Goal: Information Seeking & Learning: Learn about a topic

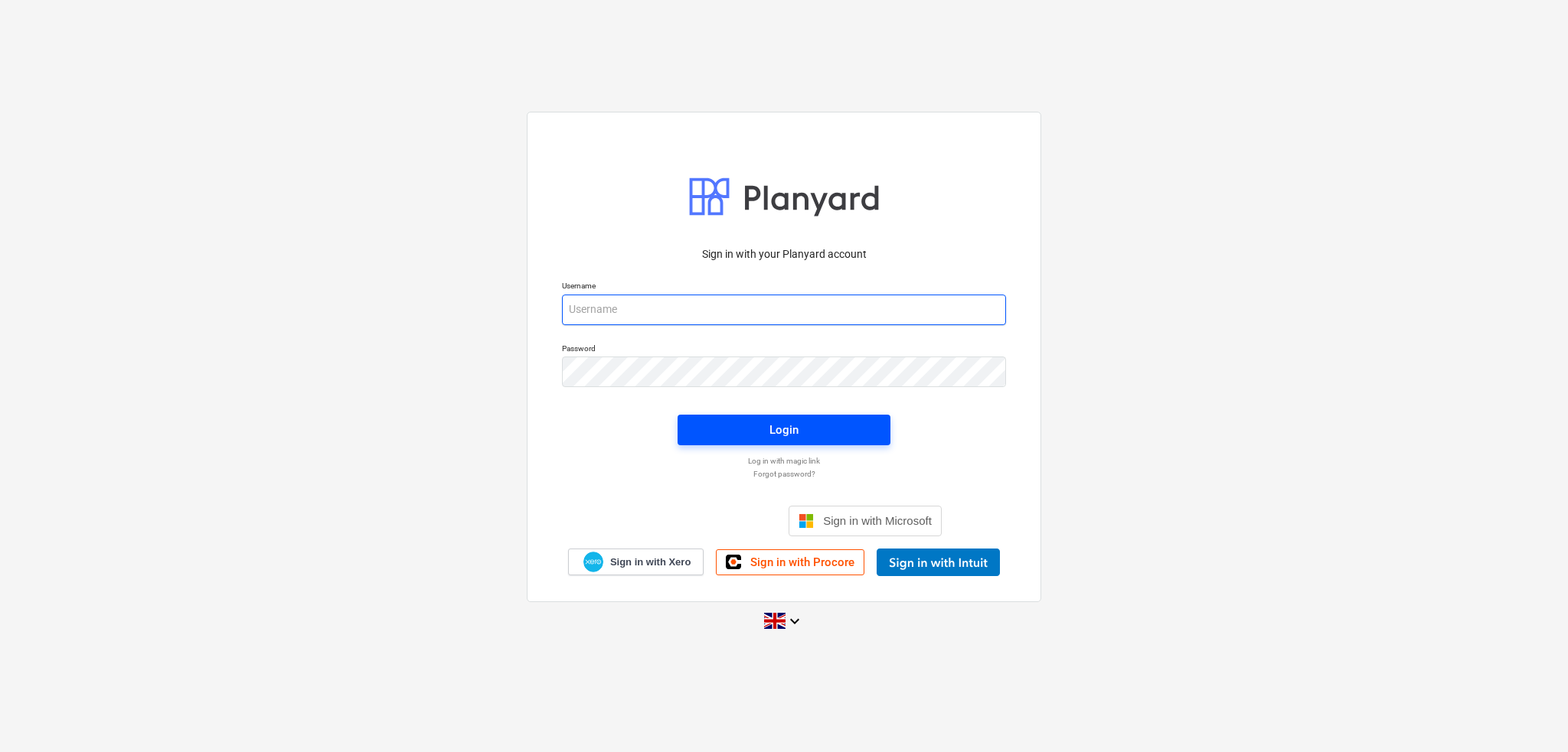
type input "[PERSON_NAME][EMAIL_ADDRESS][DOMAIN_NAME]"
click at [792, 428] on div "Login" at bounding box center [784, 430] width 30 height 20
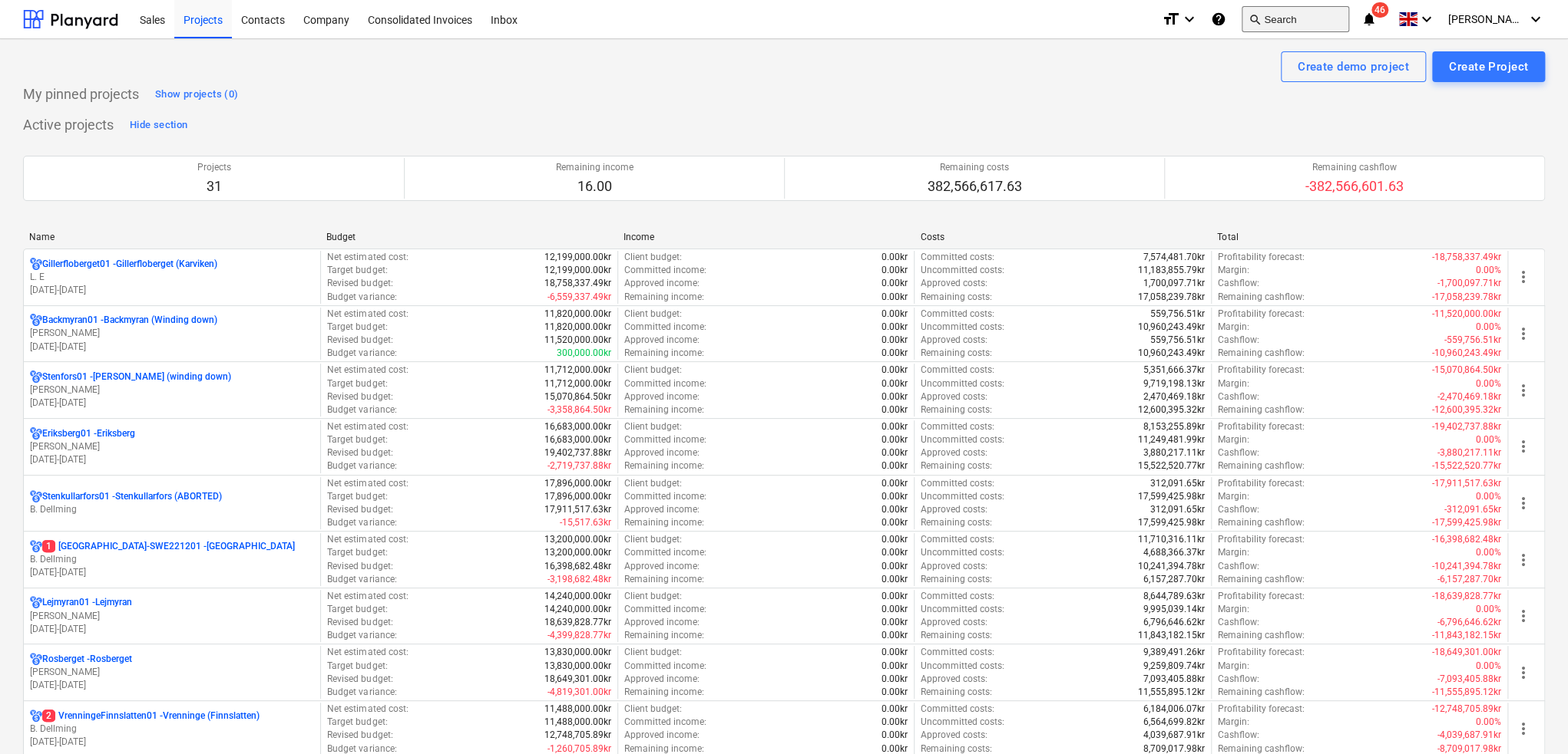
click at [1299, 10] on button "search Search" at bounding box center [1295, 19] width 108 height 26
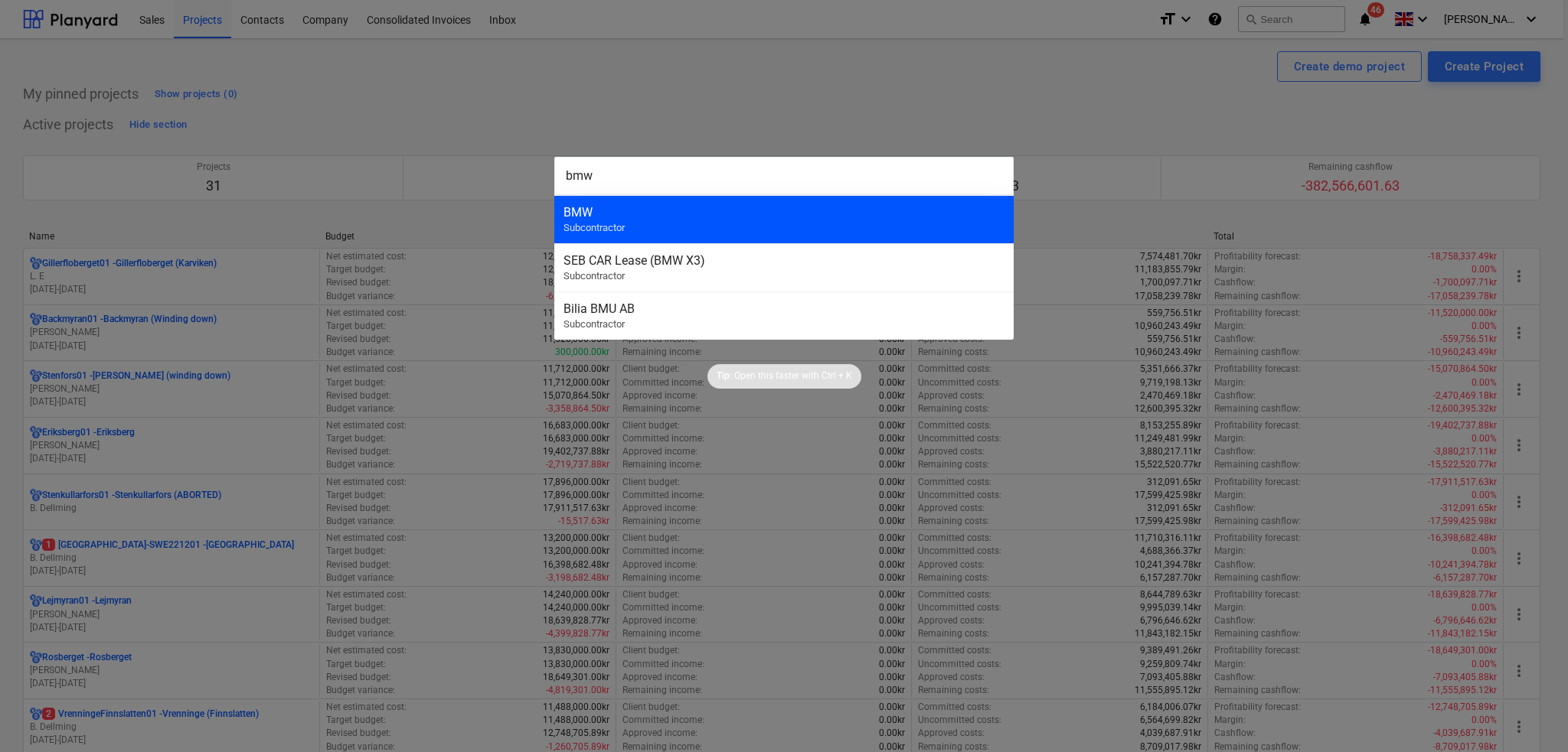
type input "bmw"
click at [628, 199] on div "BMW Subcontractor" at bounding box center [784, 219] width 460 height 48
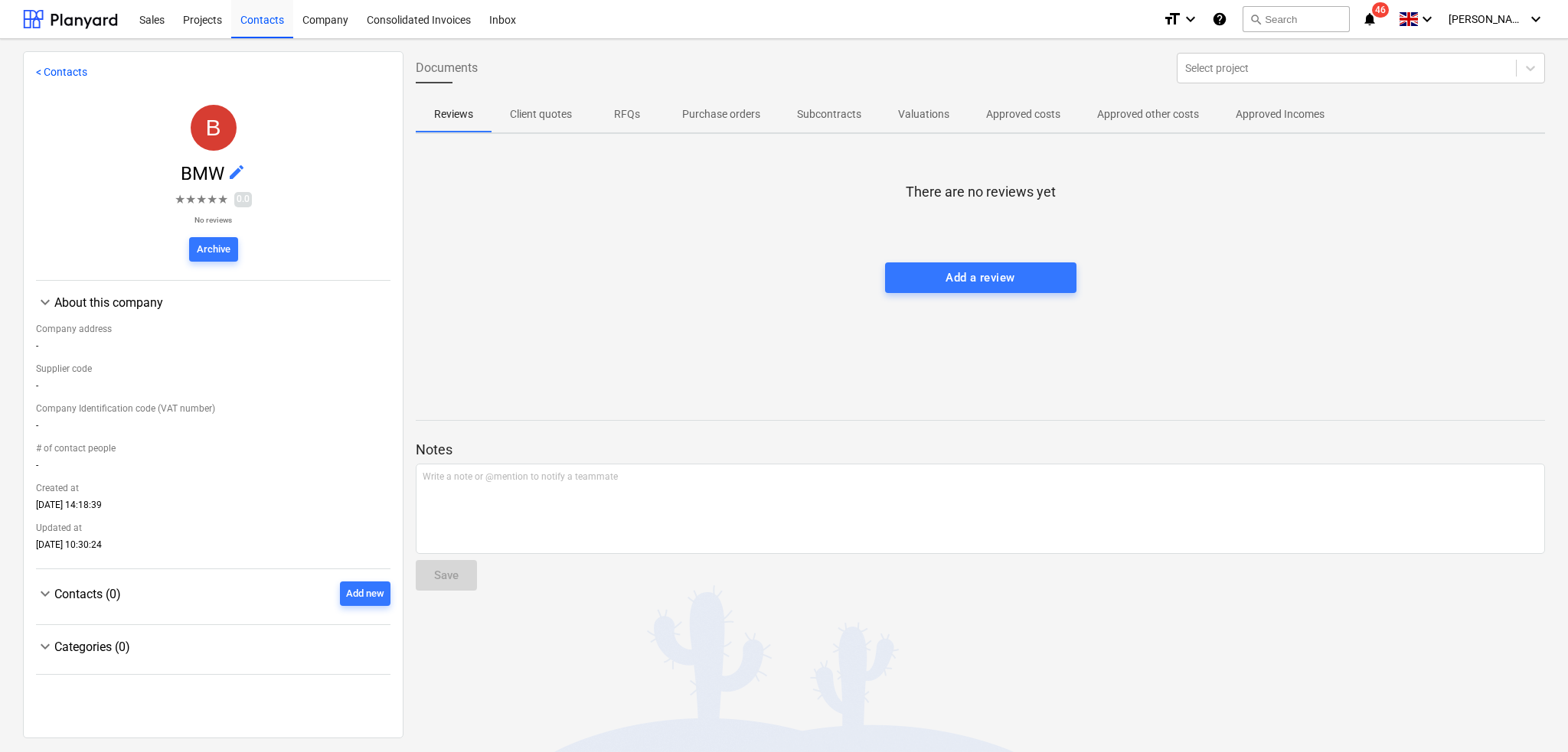
click at [1140, 110] on p "Approved other costs" at bounding box center [1148, 114] width 102 height 16
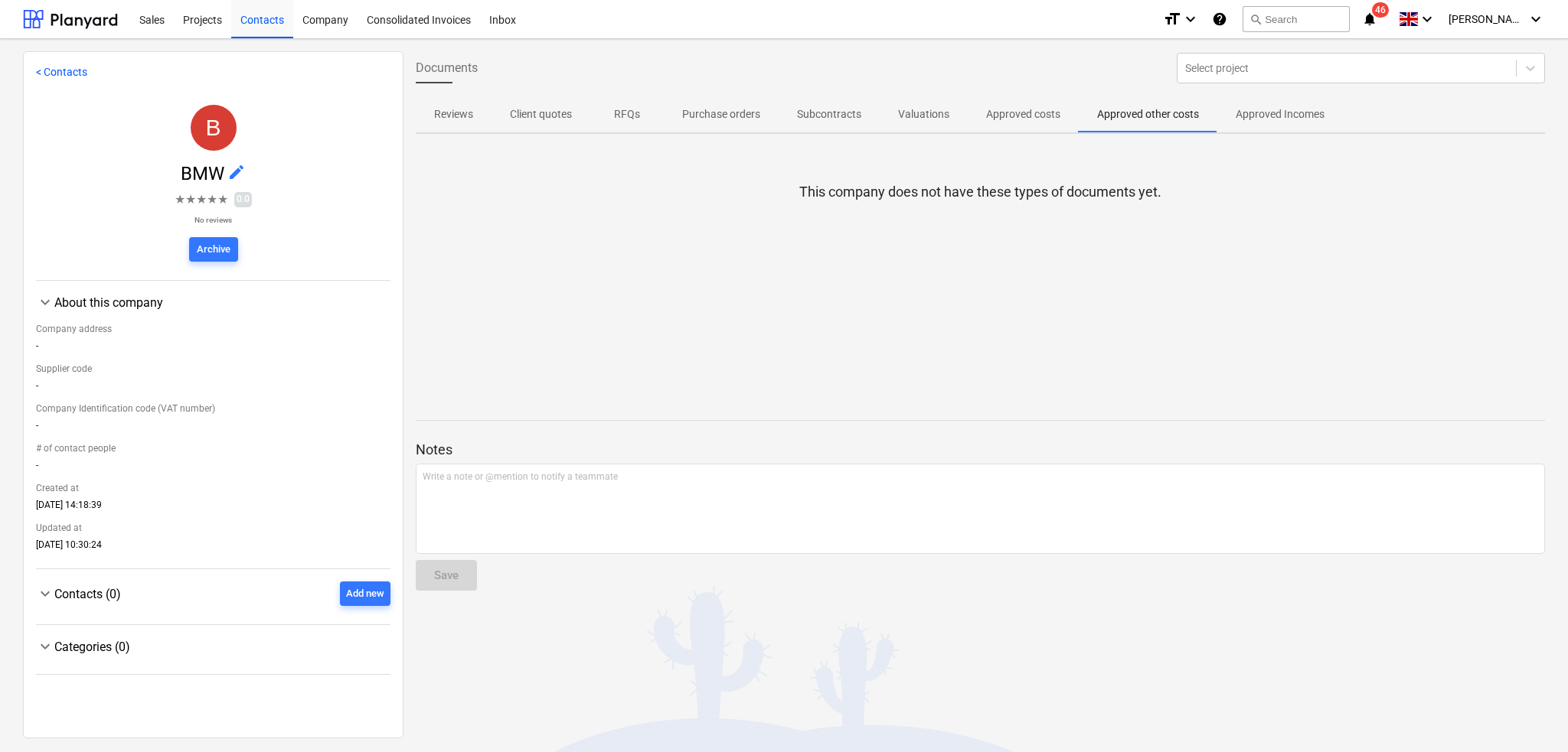
click at [1007, 115] on p "Approved costs" at bounding box center [1023, 114] width 74 height 16
click at [1310, 29] on button "search Search" at bounding box center [1296, 19] width 107 height 26
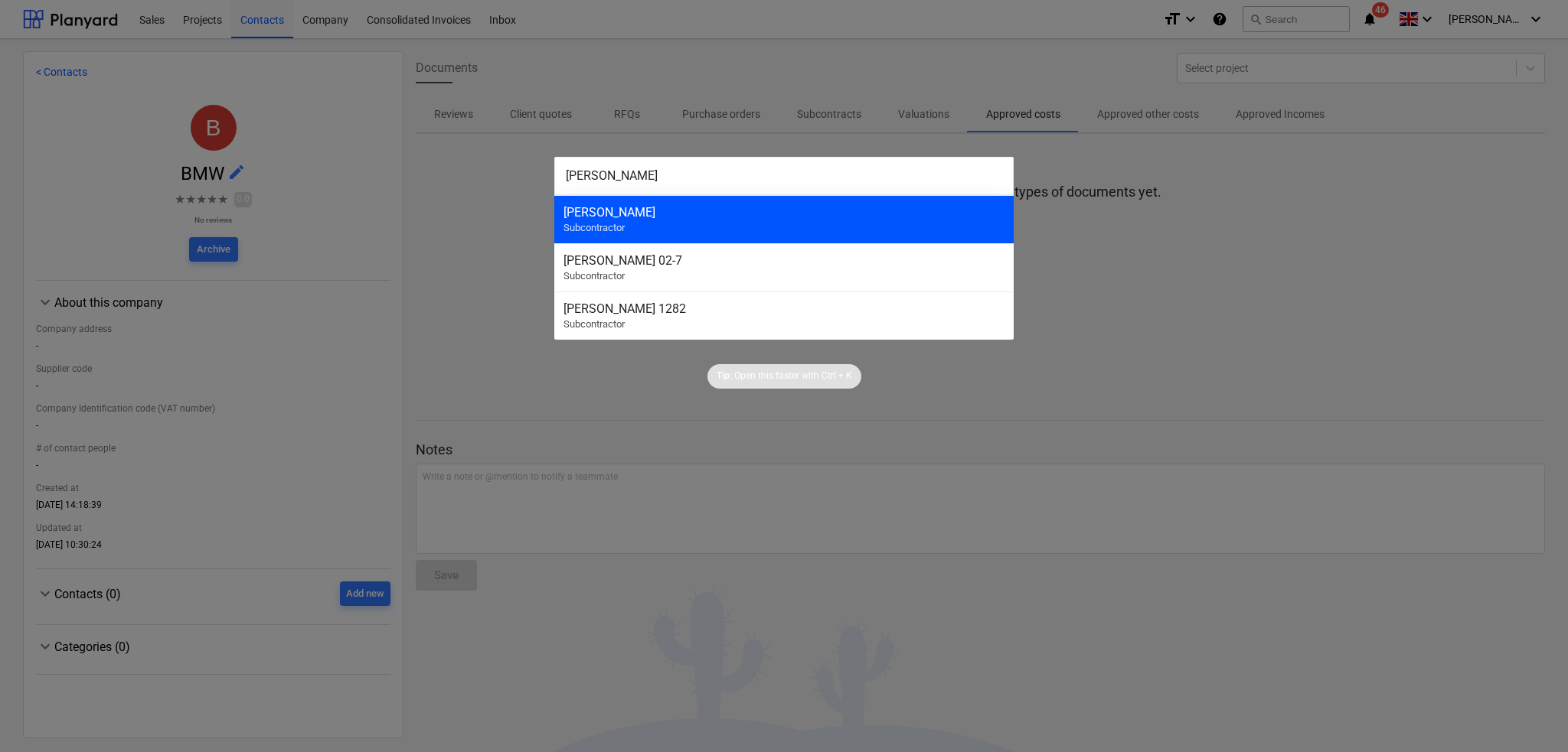
type input "[PERSON_NAME]"
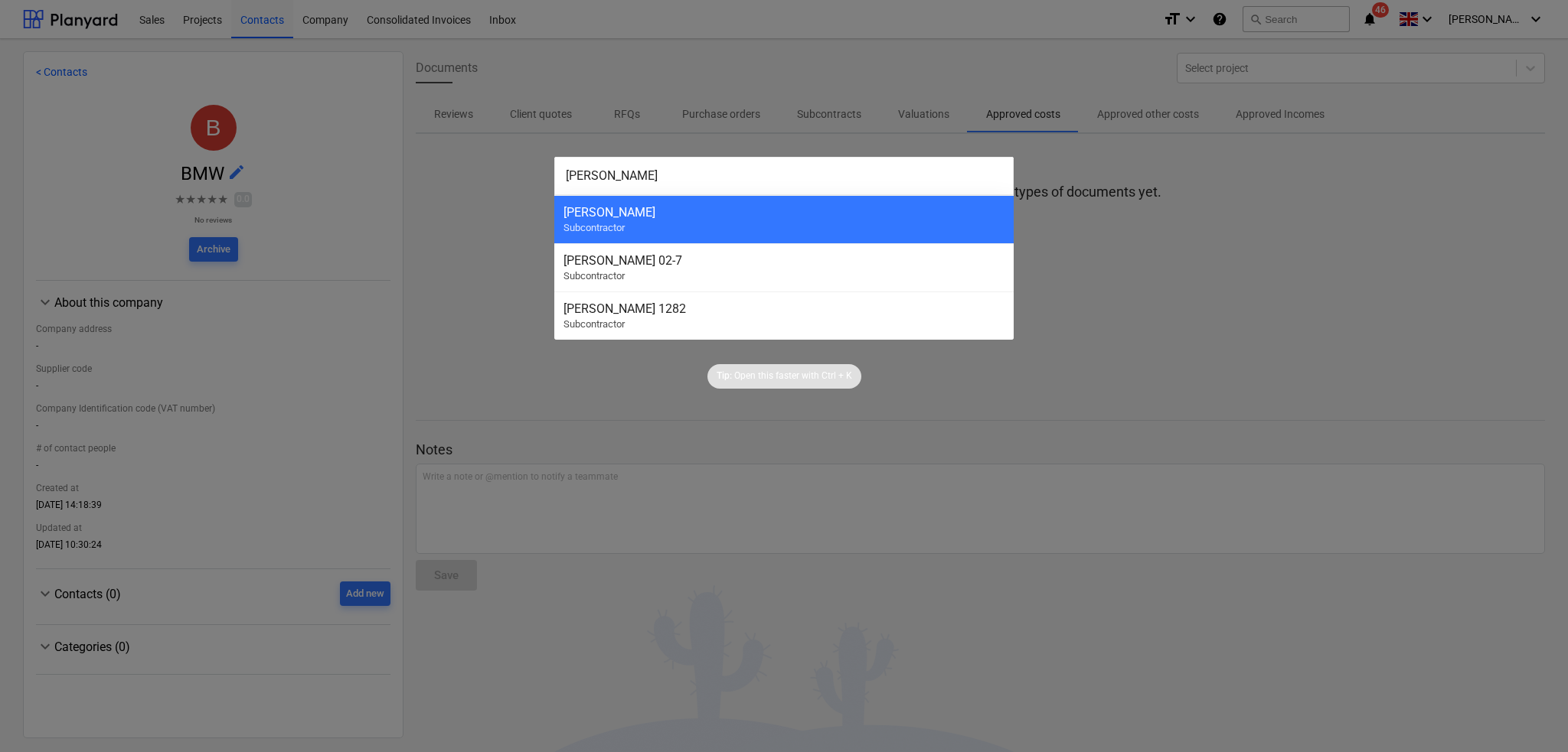
click at [665, 214] on div "[PERSON_NAME]" at bounding box center [784, 212] width 441 height 14
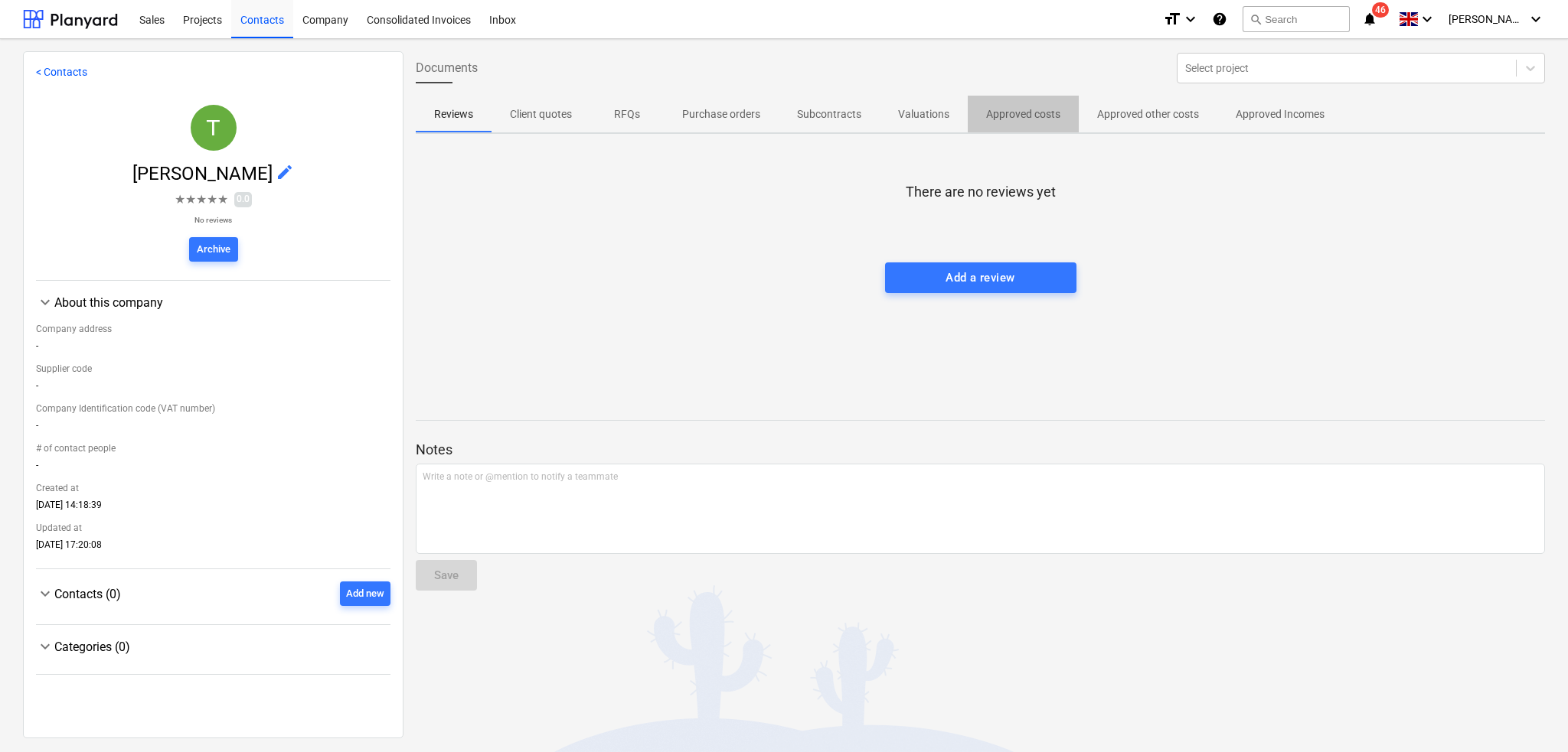
click at [1026, 122] on p "Approved costs" at bounding box center [1023, 114] width 74 height 16
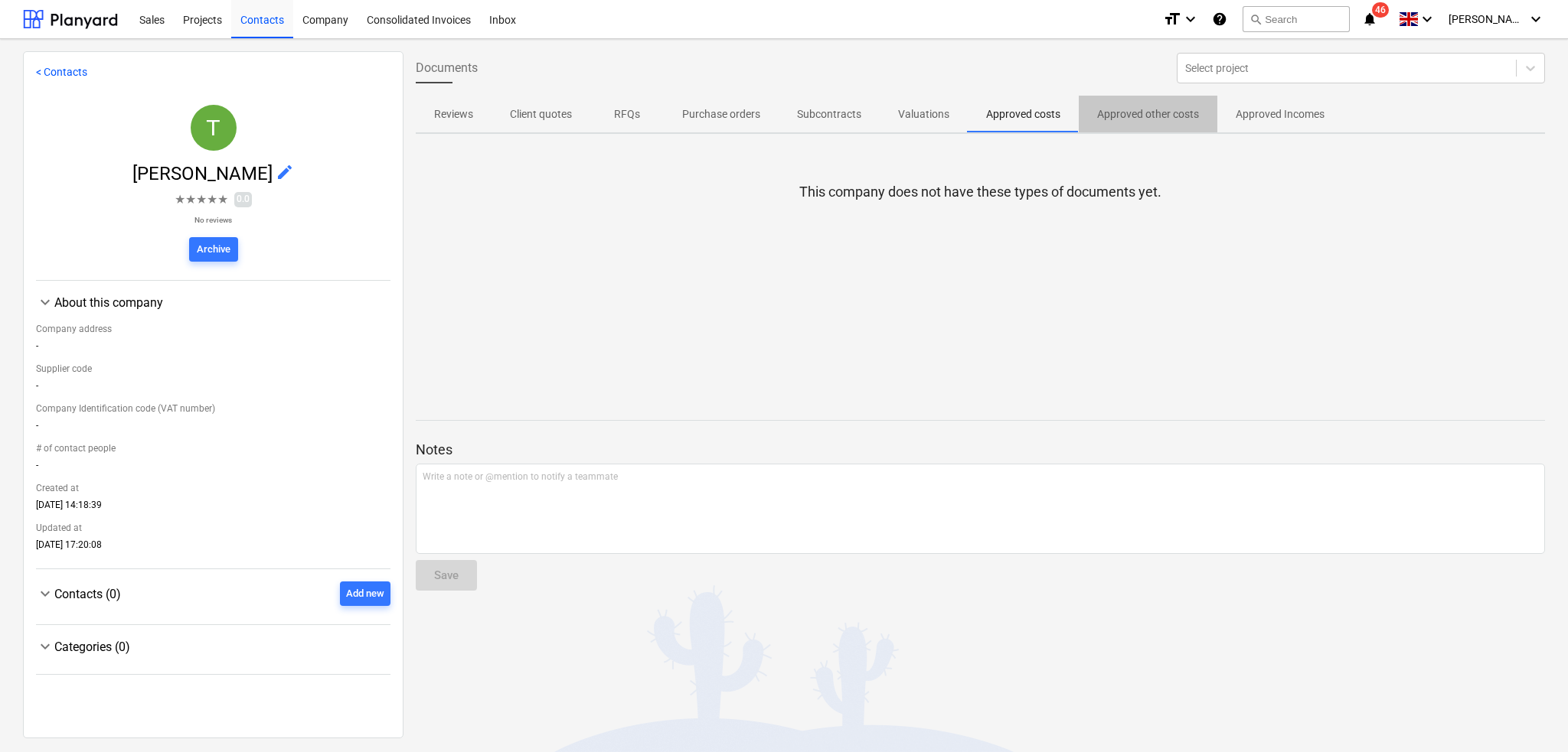
click at [1146, 113] on p "Approved other costs" at bounding box center [1148, 114] width 102 height 16
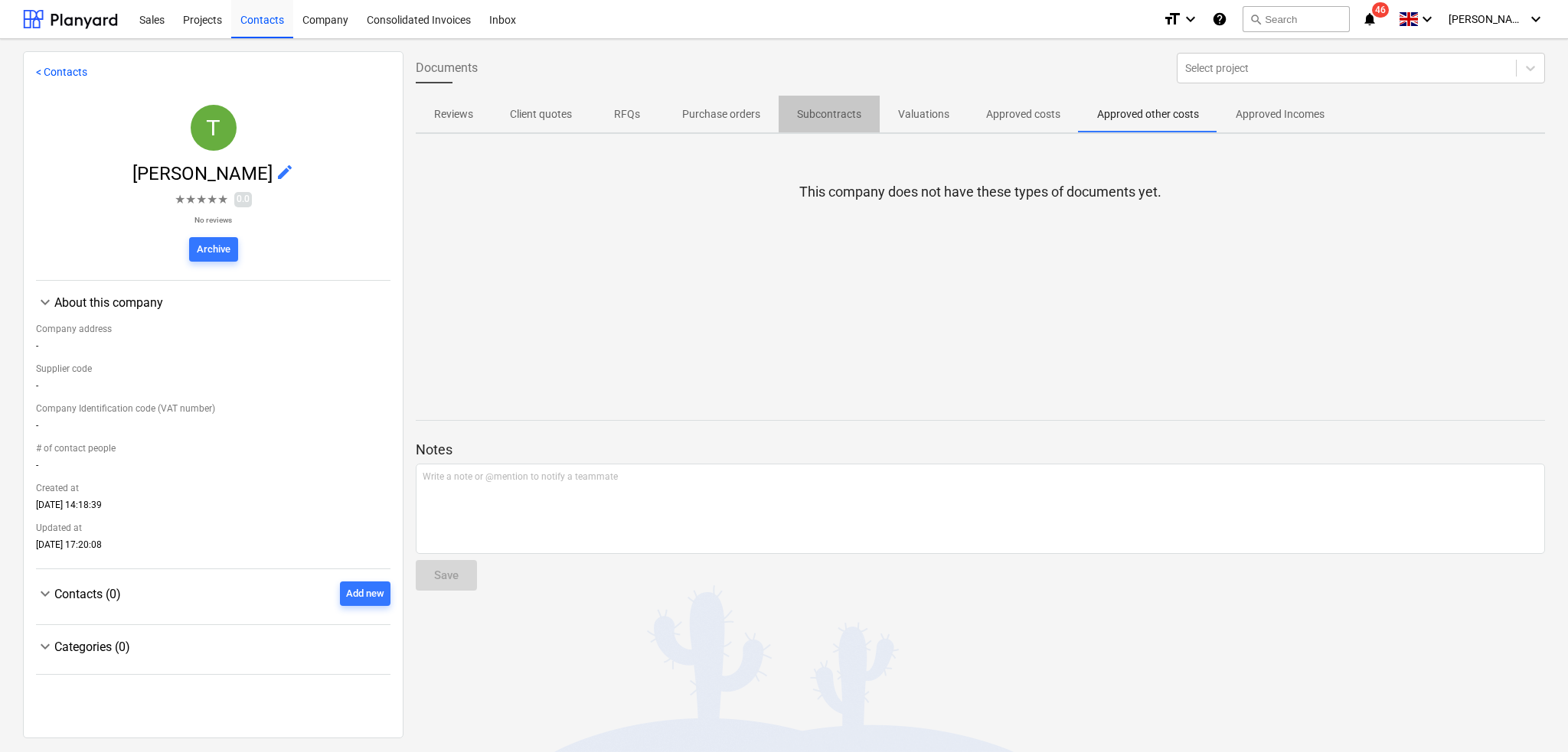
click at [810, 113] on p "Subcontracts" at bounding box center [829, 114] width 64 height 16
click at [930, 109] on p "Valuations" at bounding box center [923, 114] width 51 height 16
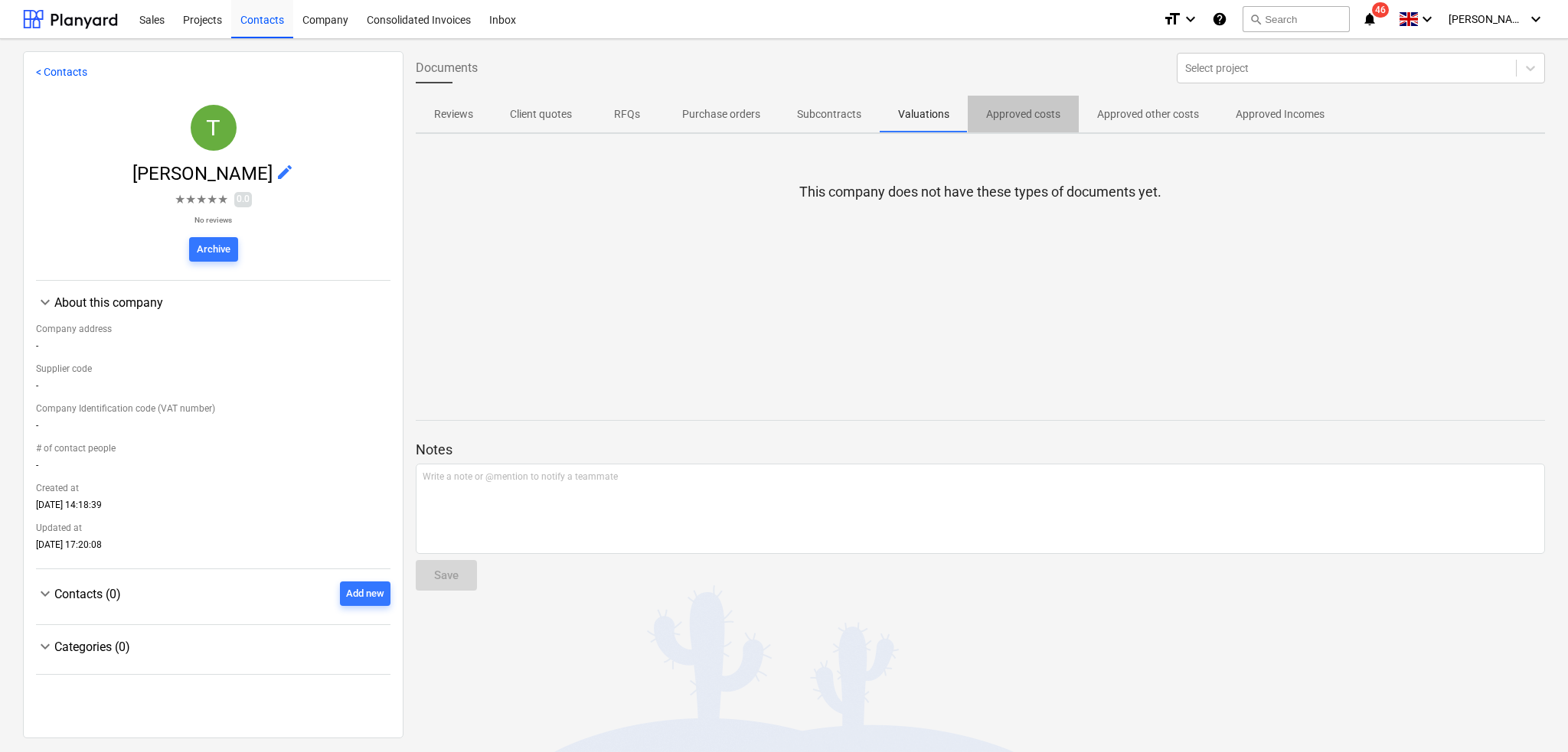
click at [1018, 115] on p "Approved costs" at bounding box center [1023, 114] width 74 height 16
click at [1170, 114] on p "Approved other costs" at bounding box center [1148, 114] width 102 height 16
click at [1274, 107] on p "Approved Incomes" at bounding box center [1280, 114] width 89 height 16
click at [1268, 75] on div at bounding box center [1346, 68] width 323 height 15
click at [1263, 70] on div at bounding box center [1346, 68] width 323 height 15
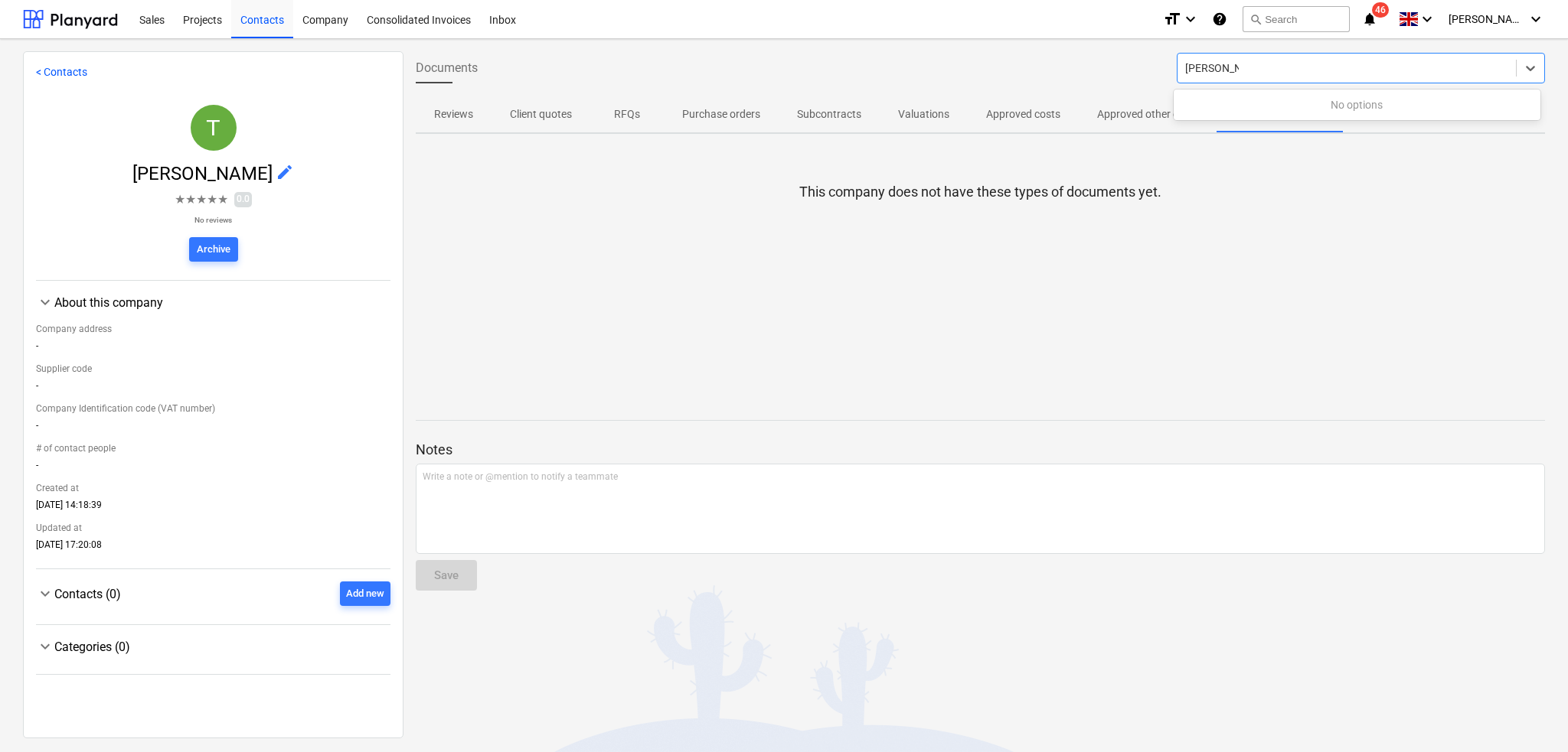
type input "[PERSON_NAME]"
click at [1504, 61] on div at bounding box center [1347, 68] width 338 height 21
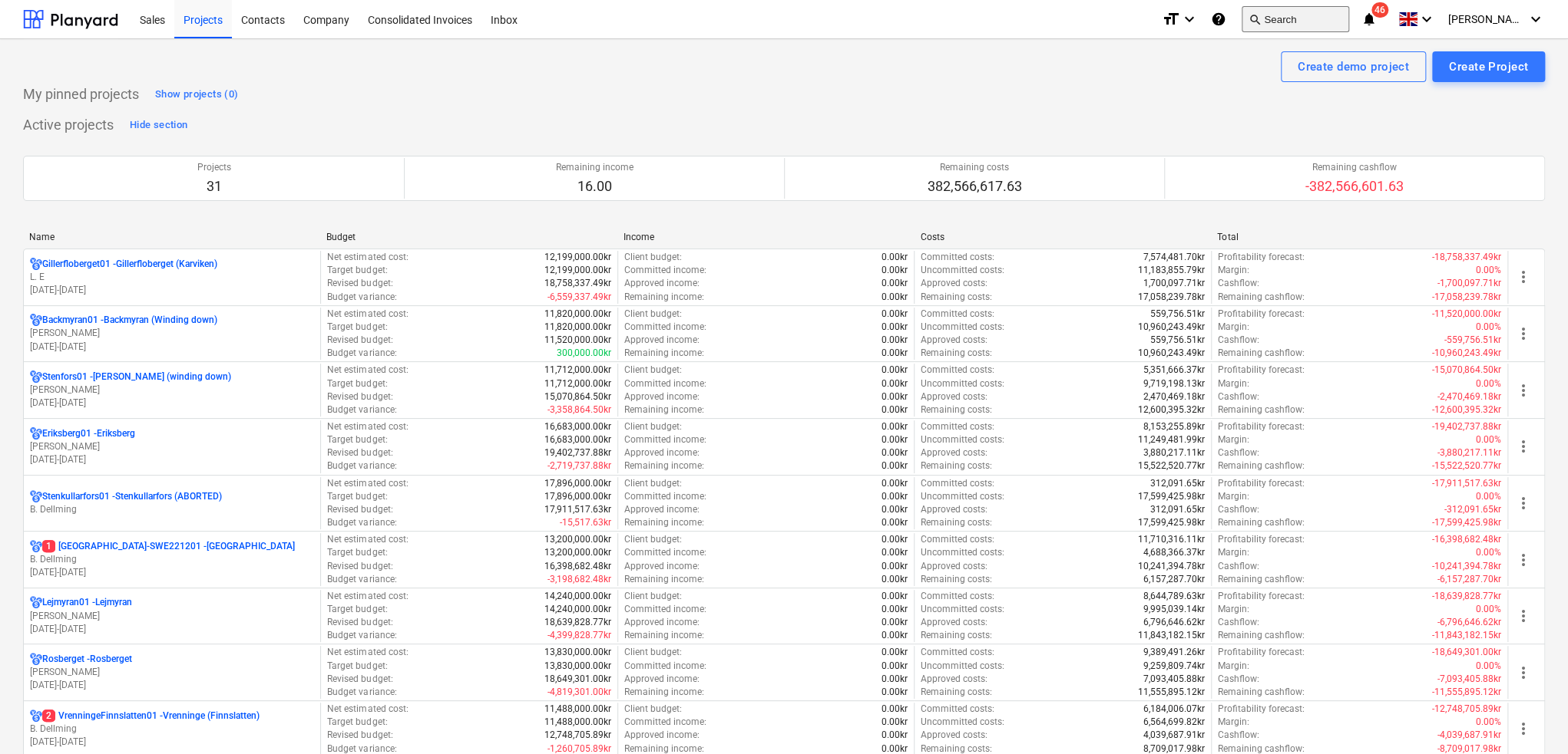
click at [1295, 15] on button "search Search" at bounding box center [1295, 19] width 108 height 26
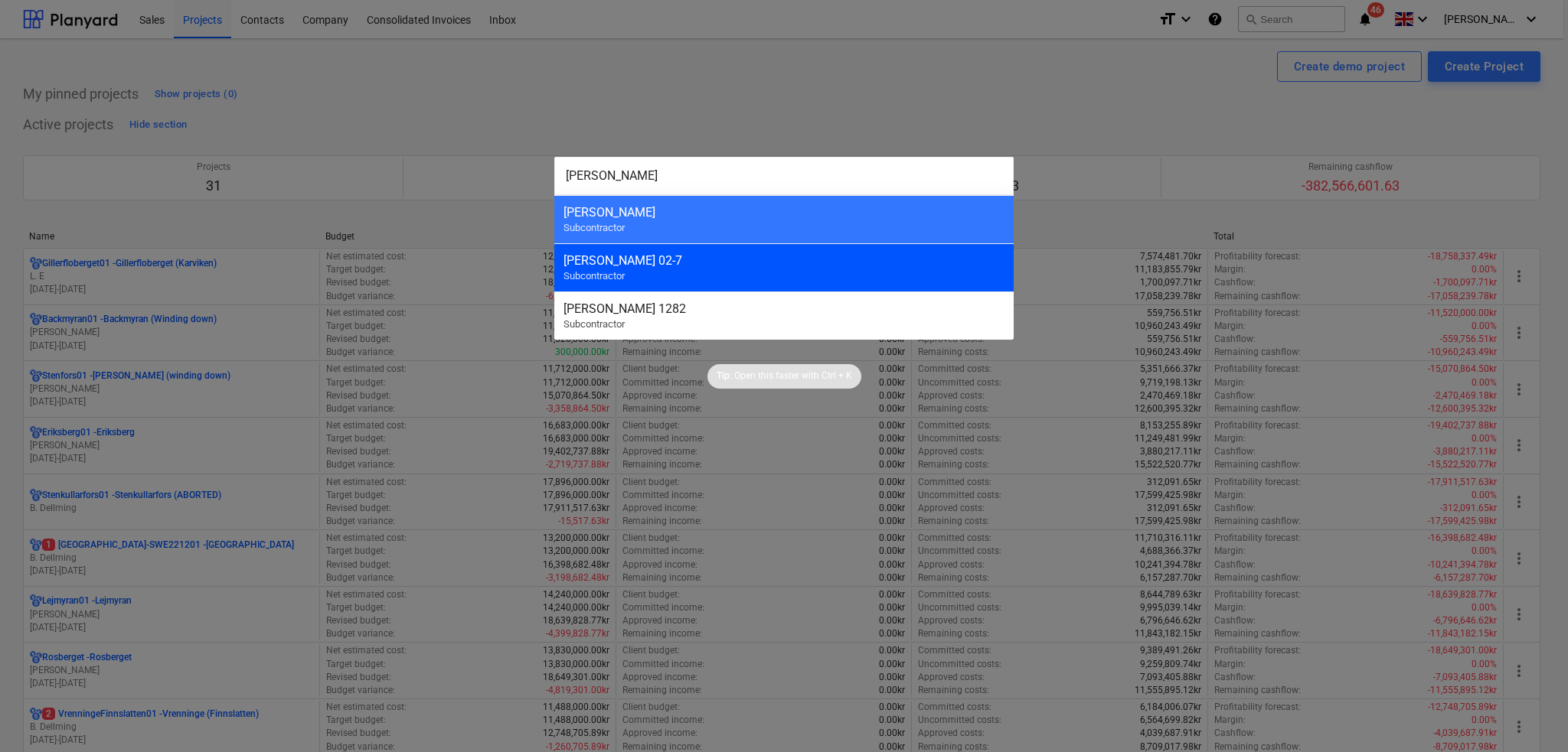
type input "[PERSON_NAME]"
click at [613, 264] on div "[PERSON_NAME] 02-7" at bounding box center [784, 260] width 441 height 14
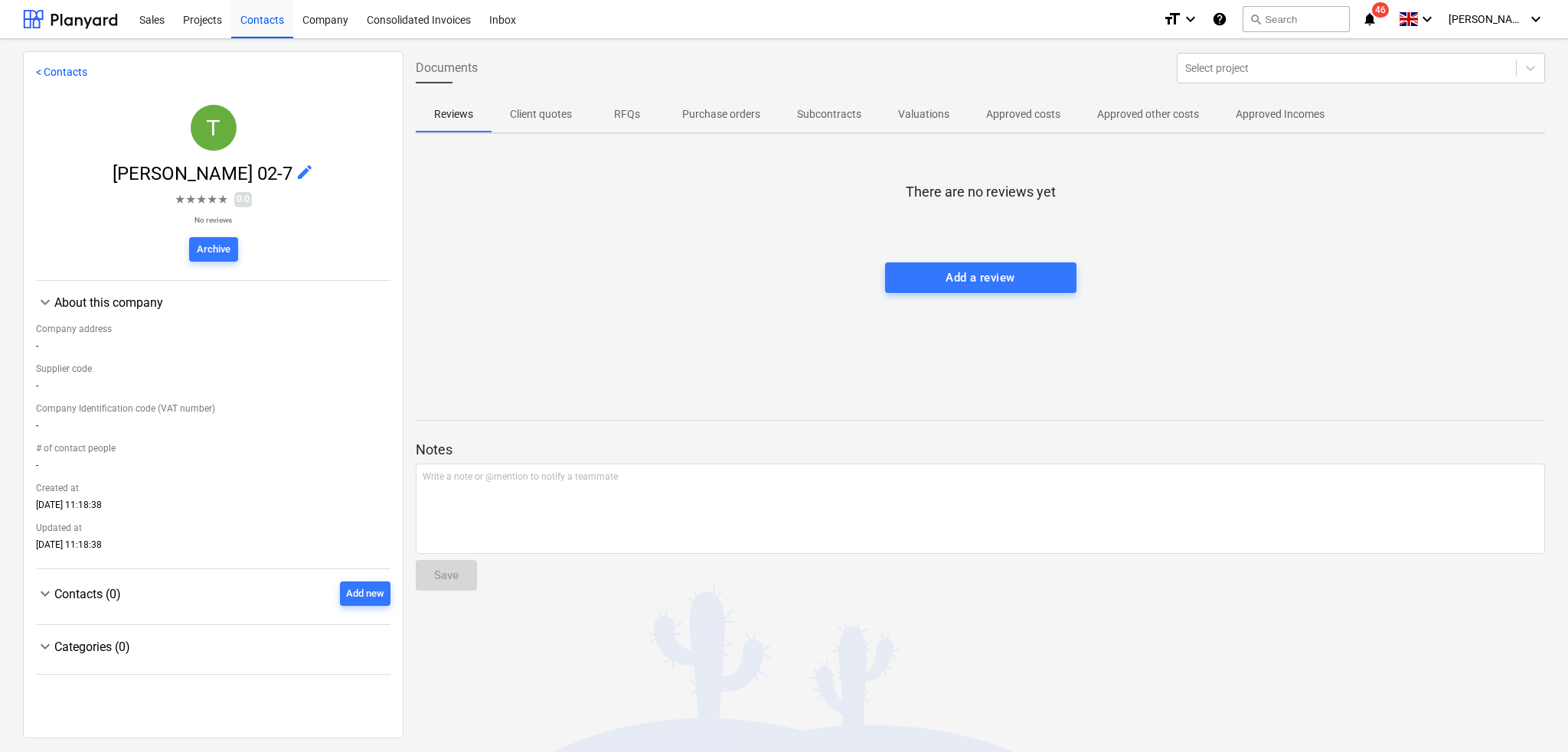
click at [914, 113] on p "Valuations" at bounding box center [923, 114] width 51 height 16
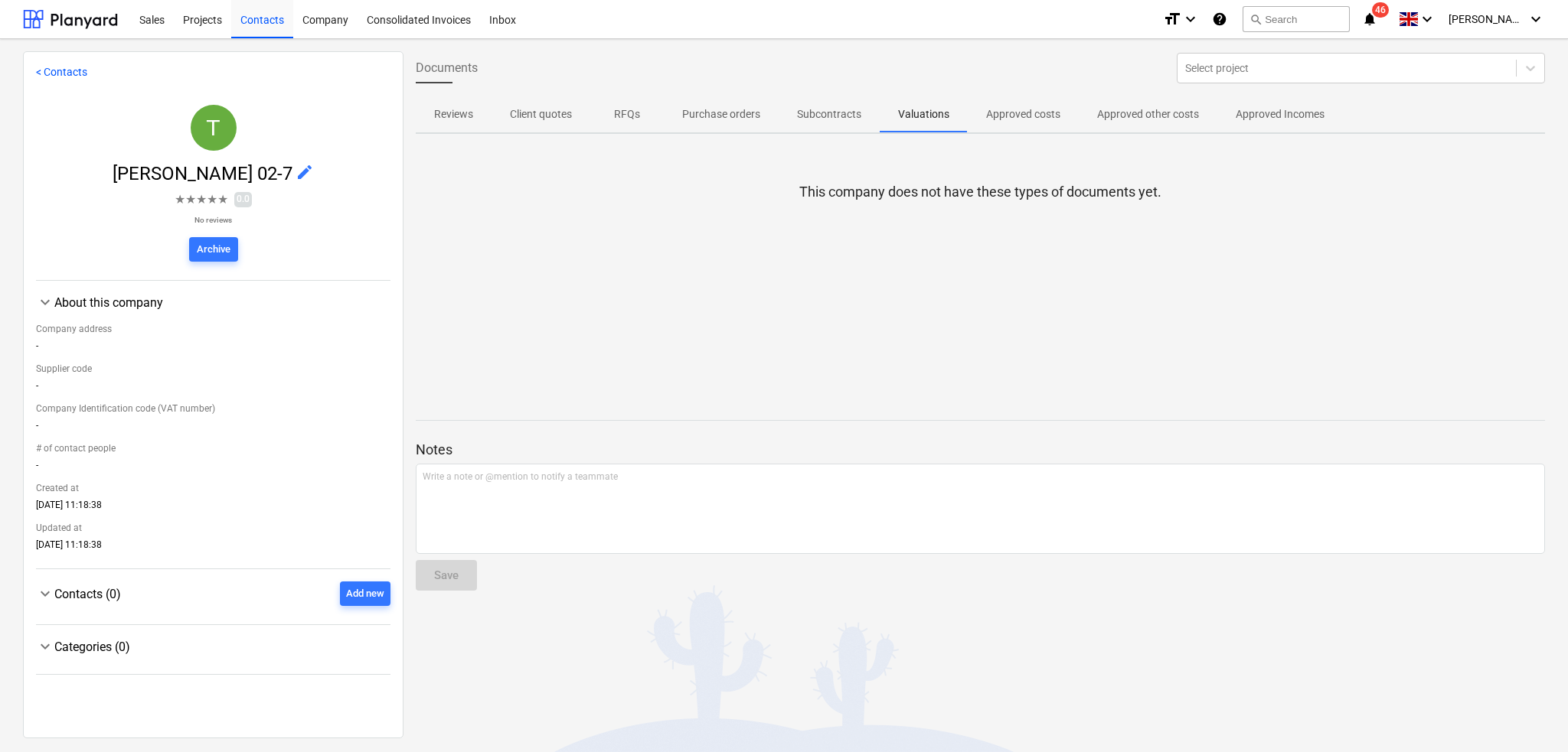
click at [1016, 115] on p "Approved costs" at bounding box center [1023, 114] width 74 height 16
click at [1124, 102] on span "Approved other costs" at bounding box center [1148, 114] width 139 height 25
click at [1269, 120] on p "Approved Incomes" at bounding box center [1280, 114] width 89 height 16
click at [828, 120] on p "Subcontracts" at bounding box center [829, 114] width 64 height 16
drag, startPoint x: 738, startPoint y: 120, endPoint x: 629, endPoint y: 120, distance: 109.0
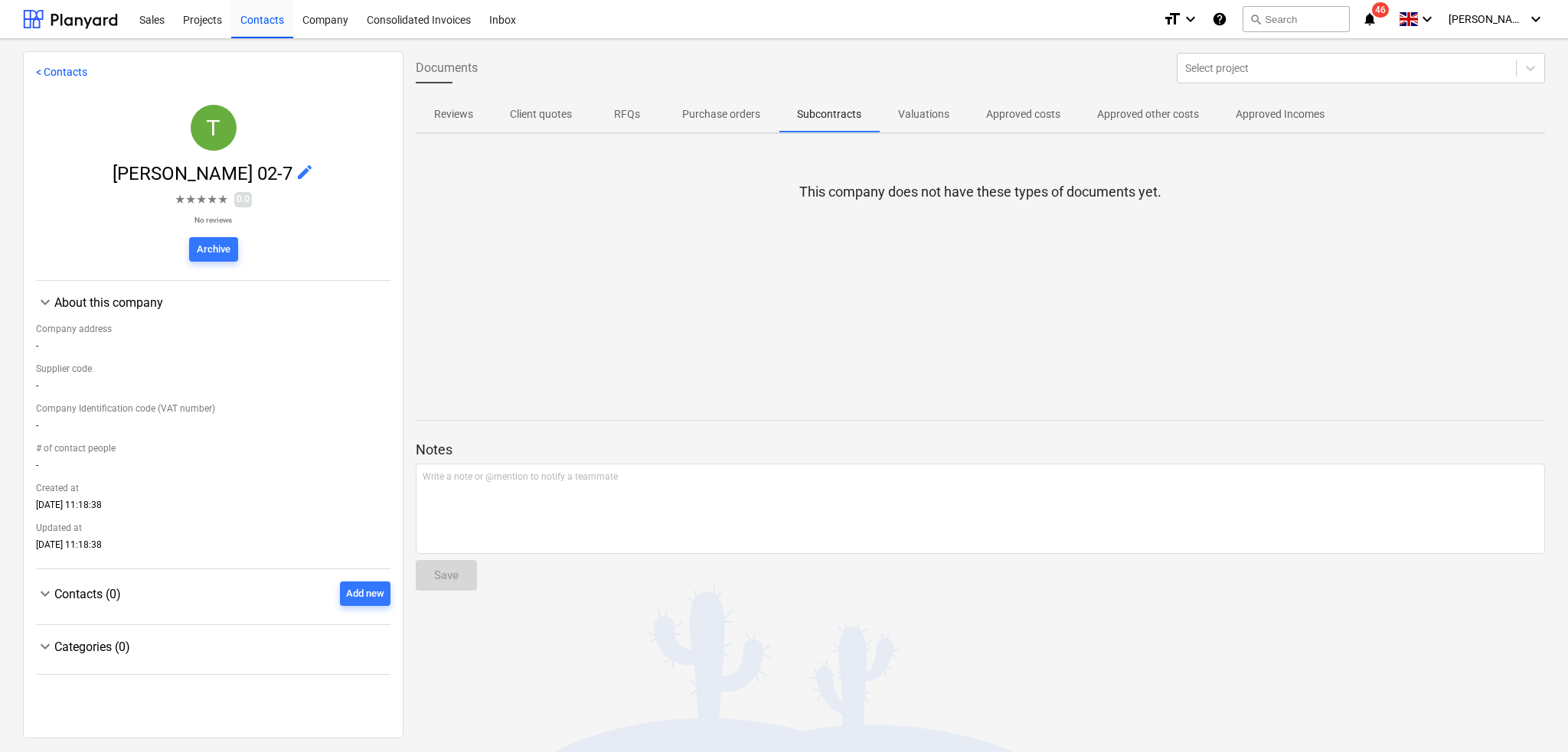
click at [733, 120] on p "Purchase orders" at bounding box center [721, 114] width 78 height 16
click at [629, 120] on p "RFQs" at bounding box center [627, 114] width 37 height 16
click at [552, 113] on p "Client quotes" at bounding box center [540, 114] width 62 height 16
click at [453, 114] on p "Reviews" at bounding box center [453, 114] width 39 height 16
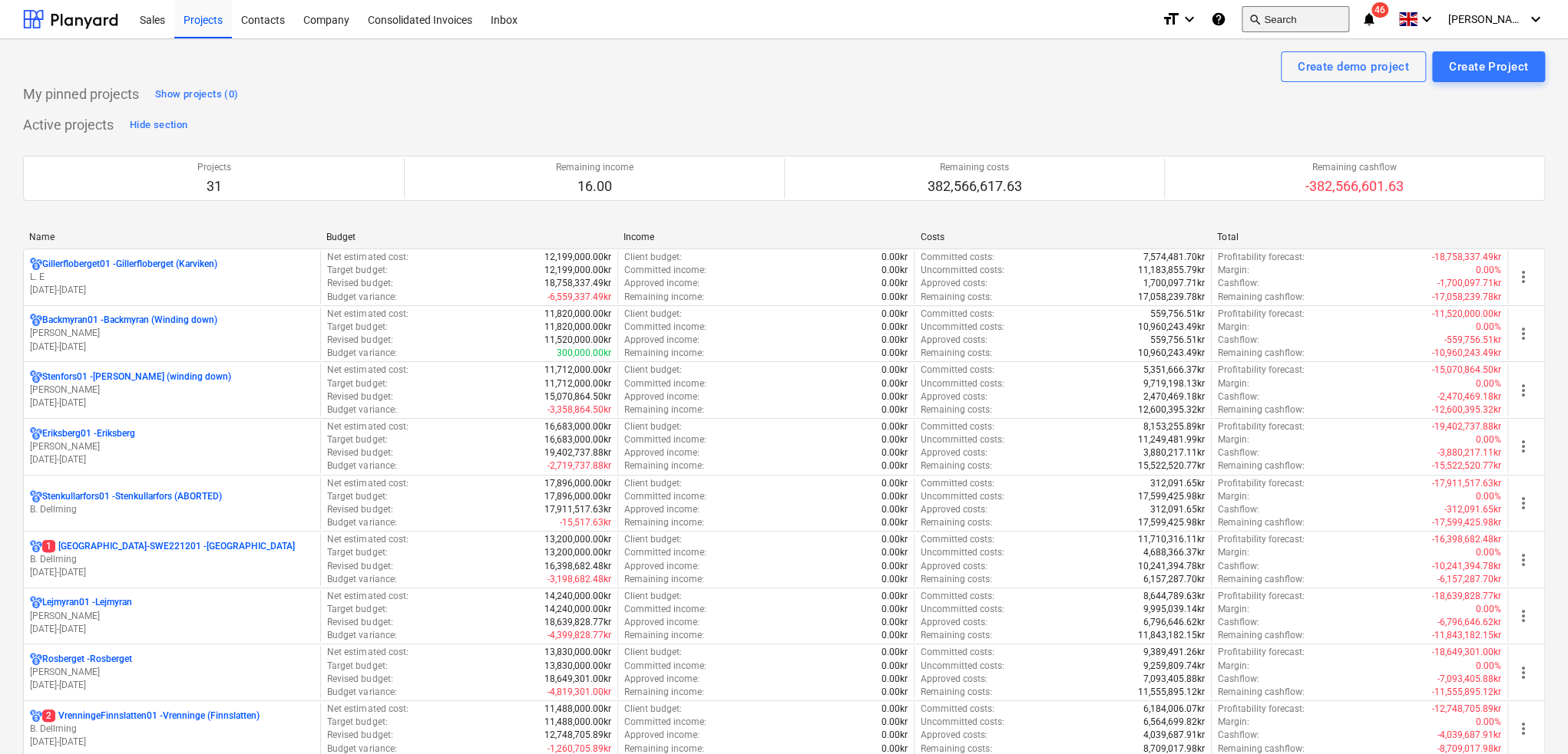
click at [1290, 18] on button "search Search" at bounding box center [1295, 19] width 108 height 26
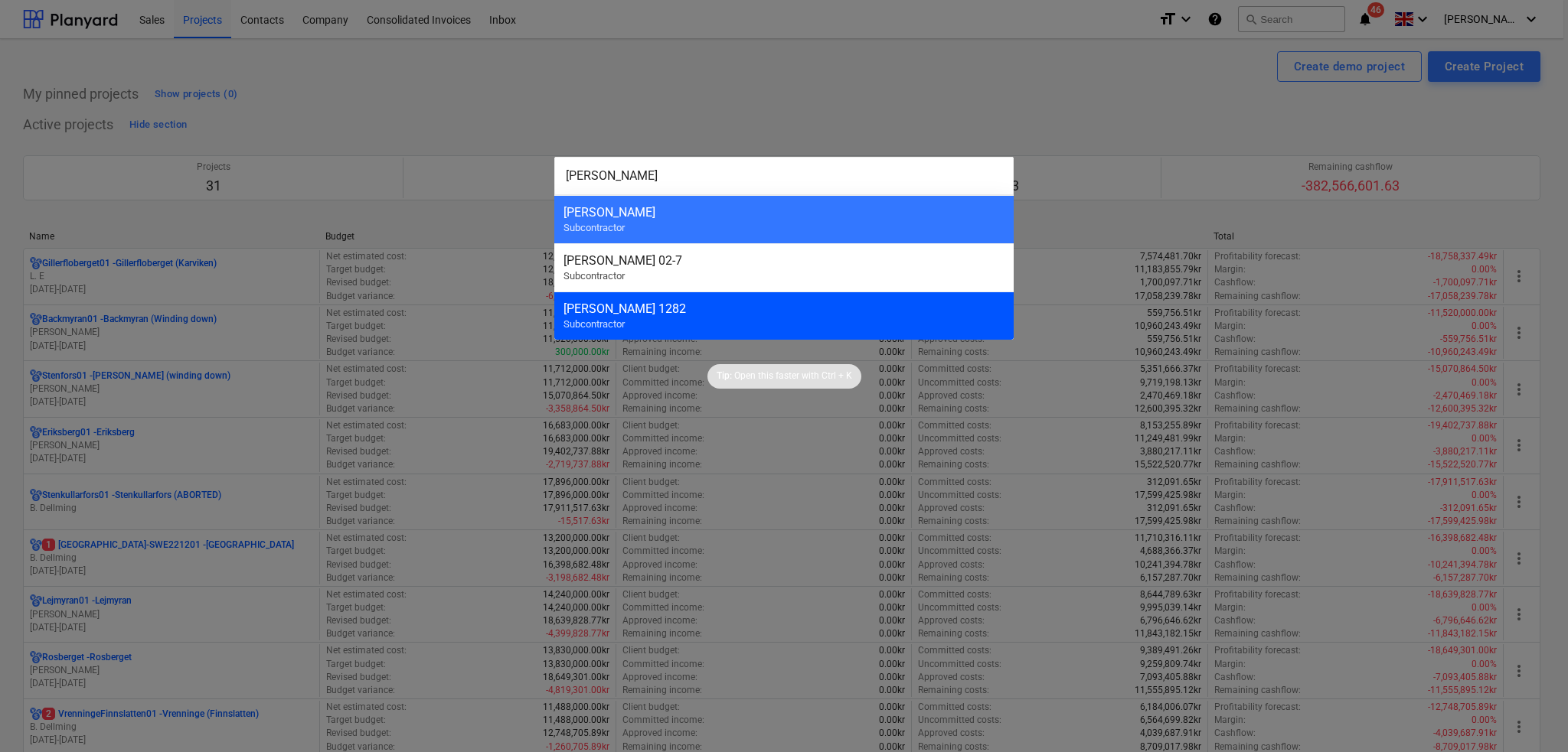
type input "[PERSON_NAME]"
click at [763, 302] on div "[PERSON_NAME] 1282" at bounding box center [784, 308] width 441 height 14
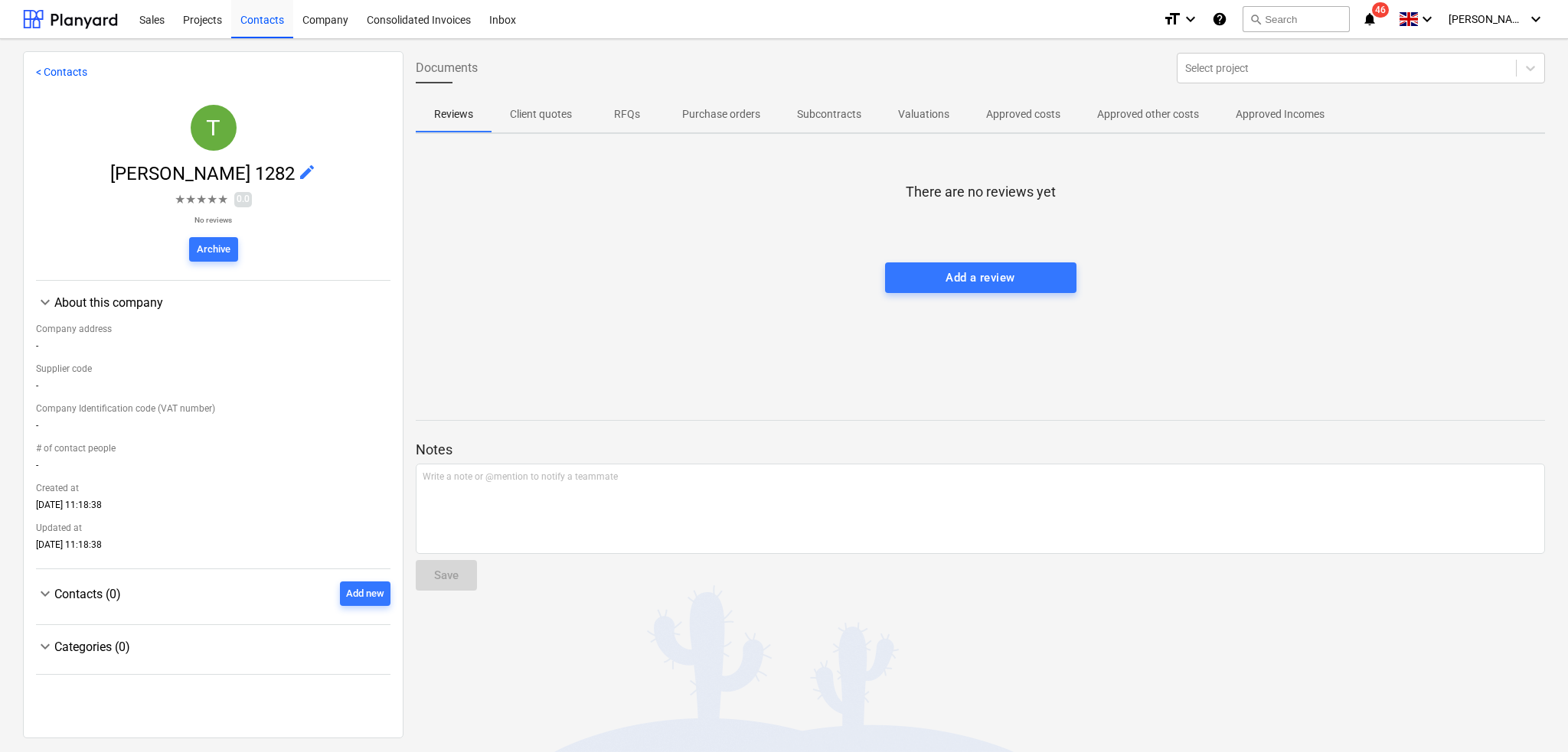
click at [1055, 112] on p "Approved costs" at bounding box center [1023, 114] width 74 height 16
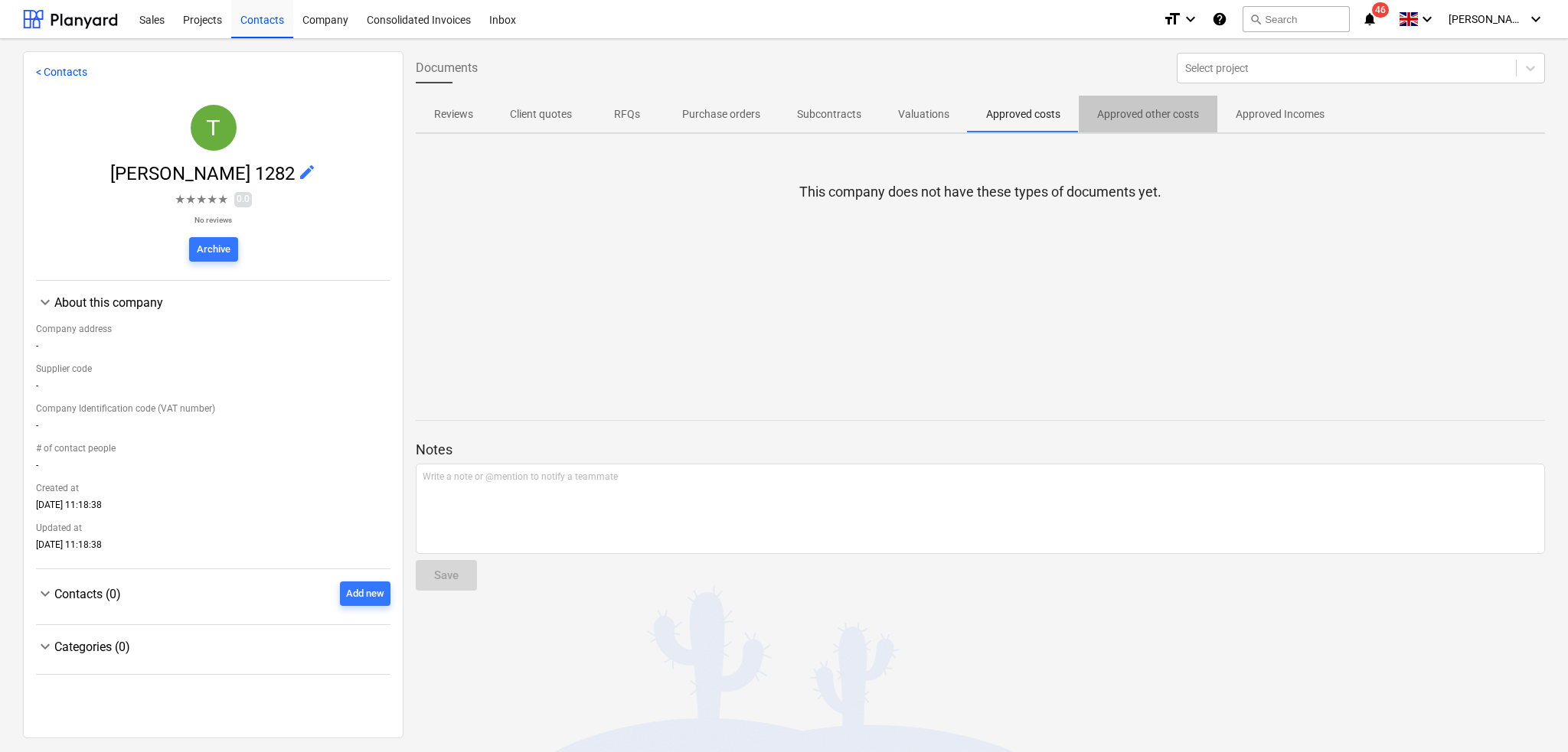
drag, startPoint x: 1121, startPoint y: 114, endPoint x: 1215, endPoint y: 109, distance: 94.1
click at [1122, 114] on p "Approved other costs" at bounding box center [1148, 114] width 102 height 16
click at [1267, 110] on p "Approved Incomes" at bounding box center [1280, 114] width 89 height 16
click at [726, 106] on p "Purchase orders" at bounding box center [721, 114] width 78 height 16
click at [811, 106] on p "Subcontracts" at bounding box center [829, 114] width 64 height 16
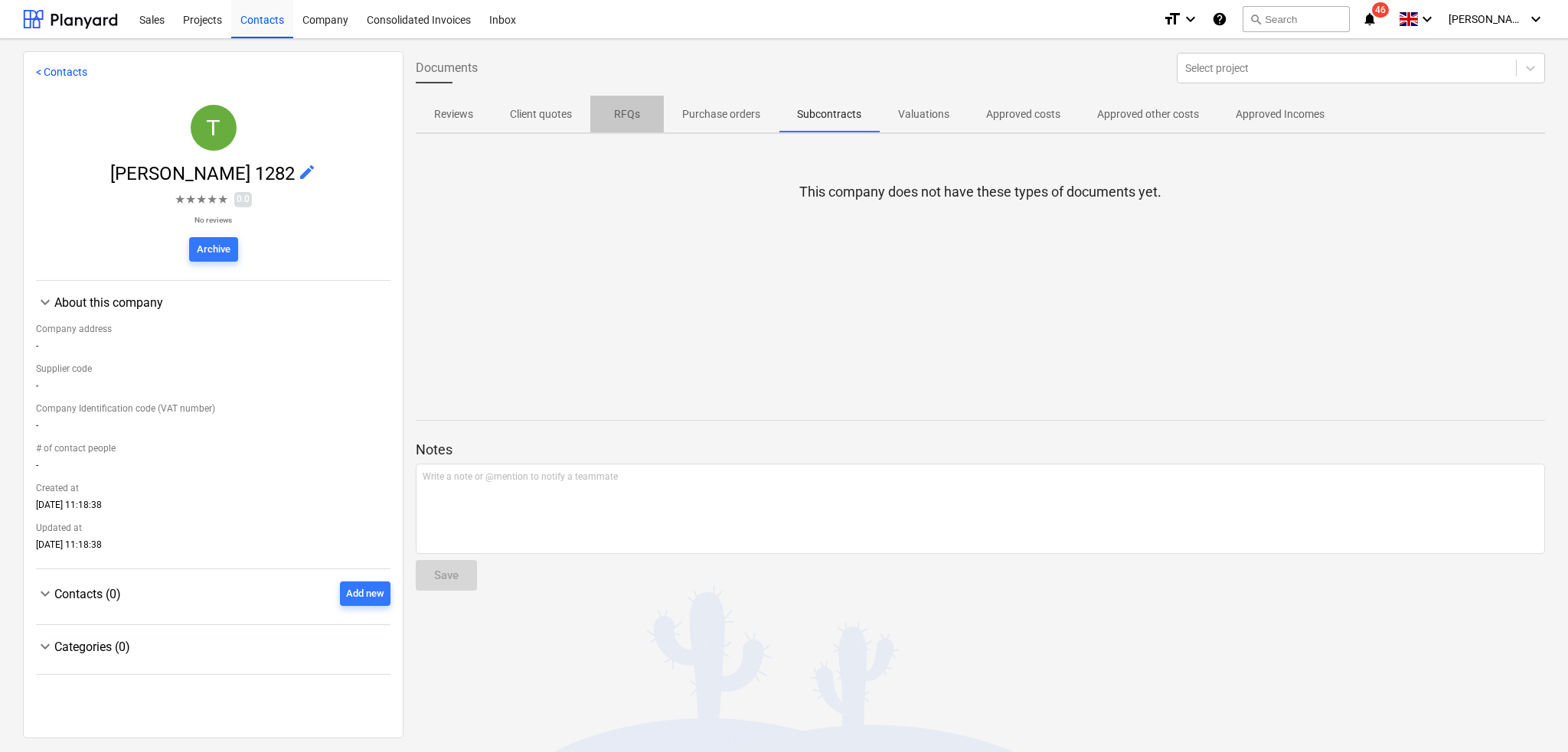
drag, startPoint x: 648, startPoint y: 114, endPoint x: 640, endPoint y: 115, distance: 8.1
click at [640, 115] on span "RFQs" at bounding box center [627, 114] width 73 height 25
click at [556, 109] on p "Client quotes" at bounding box center [540, 114] width 62 height 16
click at [473, 110] on span "Reviews" at bounding box center [453, 114] width 76 height 25
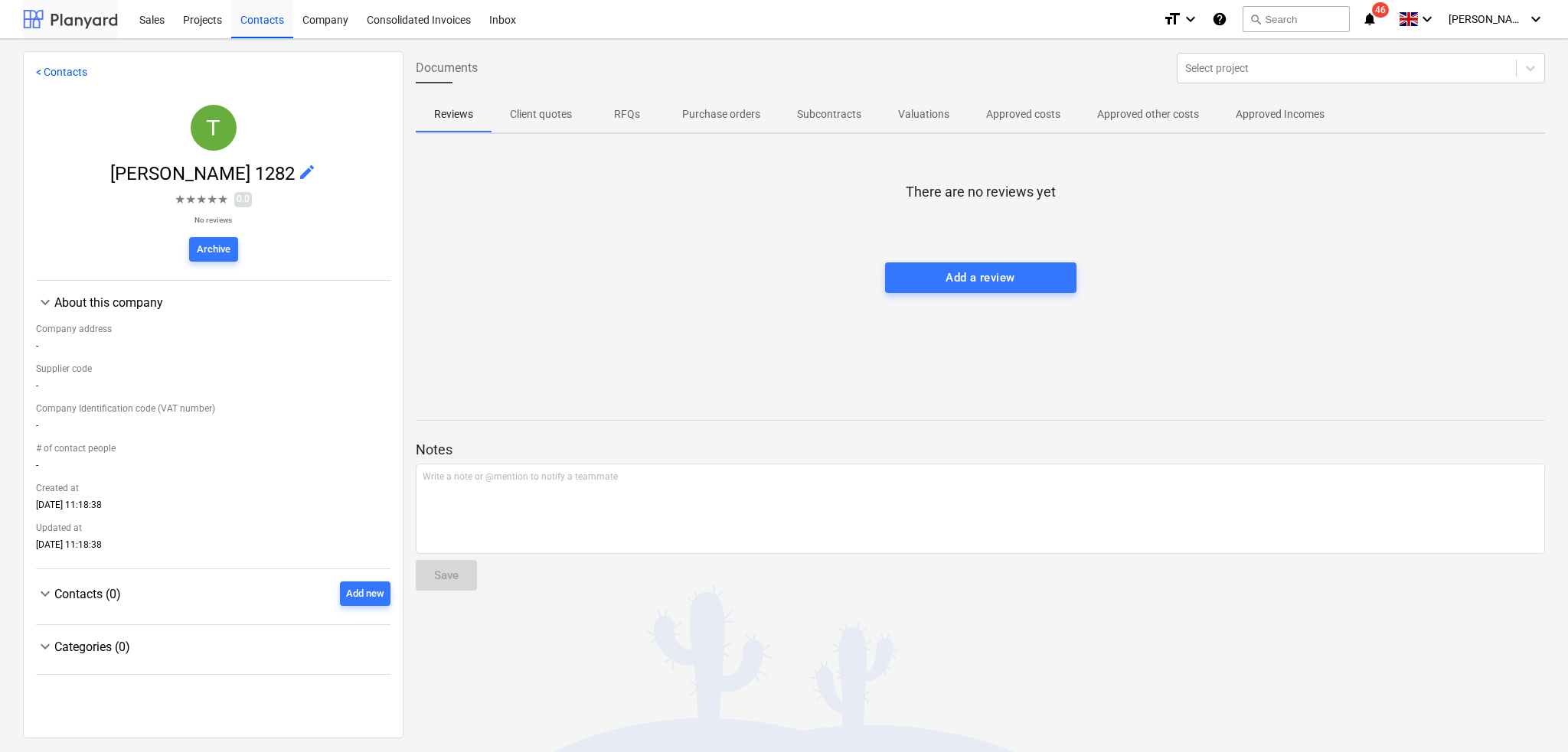
click at [89, 21] on div at bounding box center [71, 19] width 95 height 38
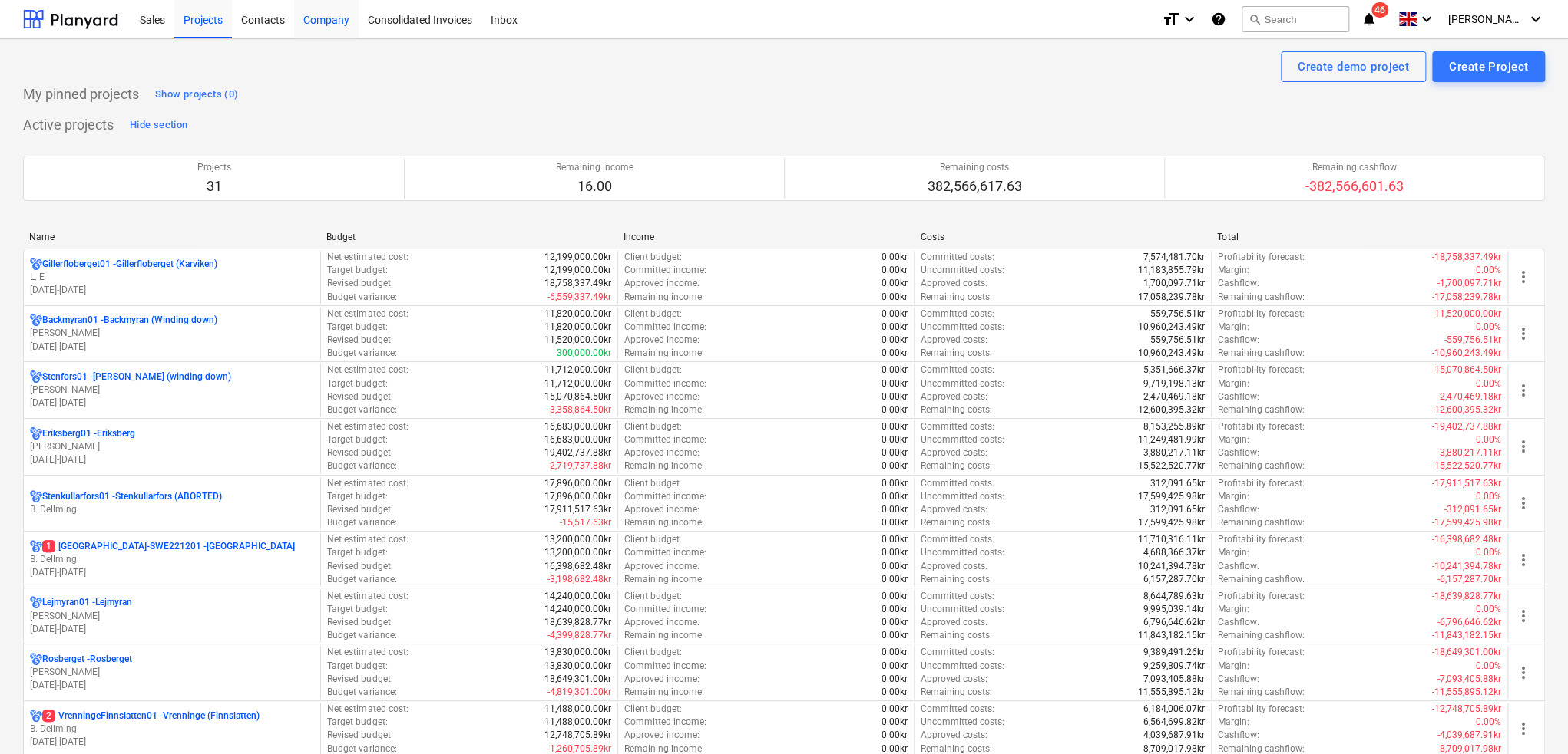
click at [334, 22] on div "Company" at bounding box center [327, 19] width 65 height 39
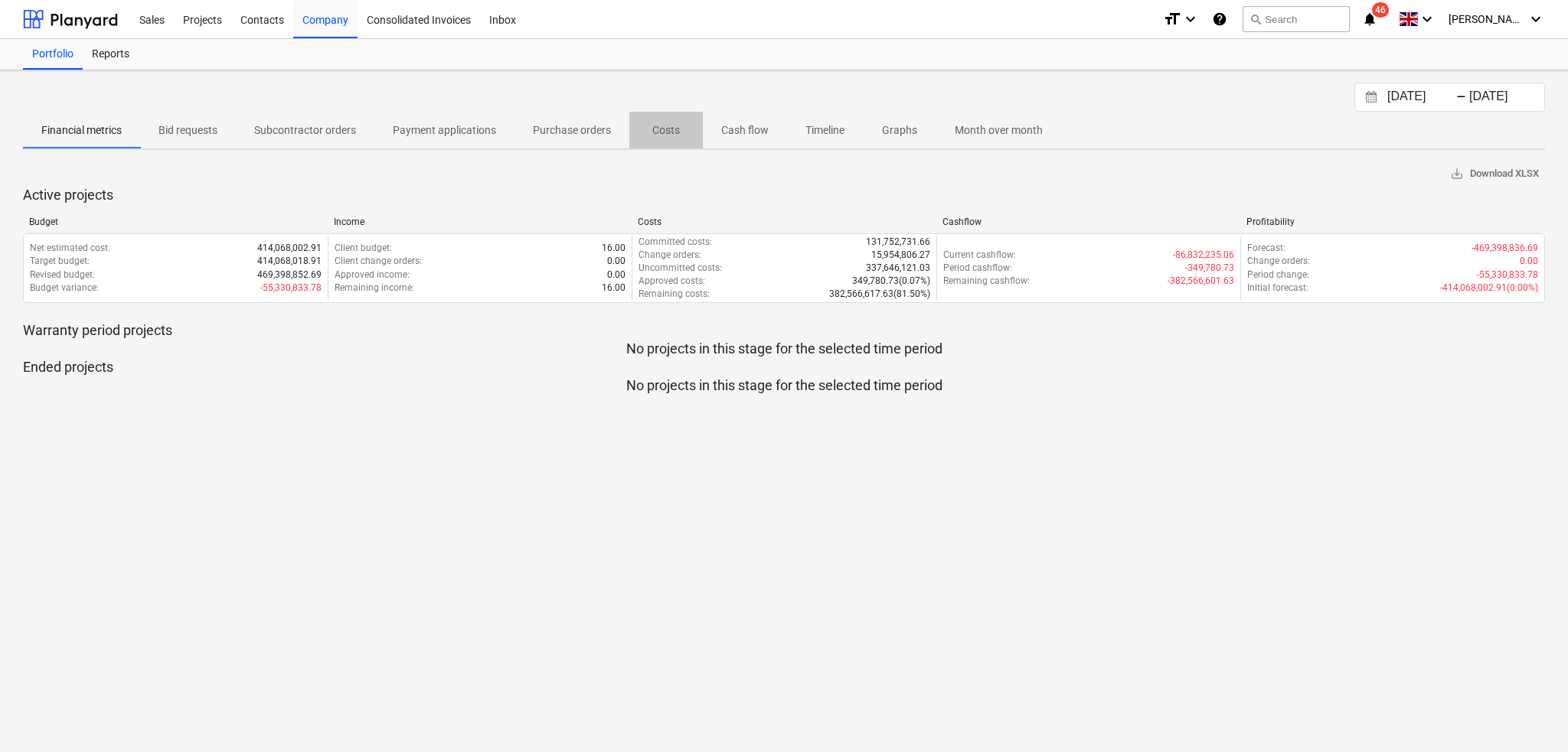
click at [669, 123] on p "Costs" at bounding box center [665, 131] width 37 height 16
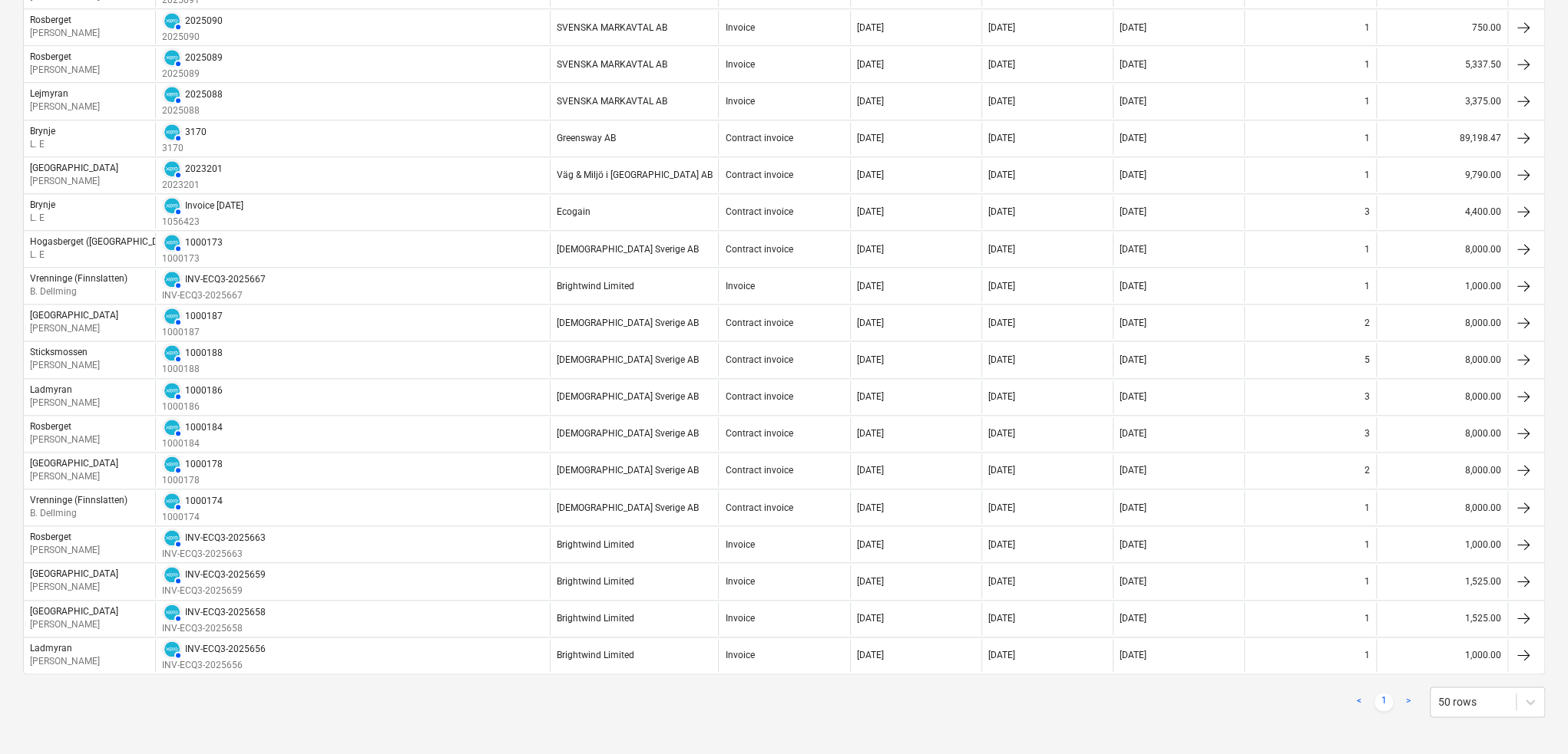
scroll to position [951, 0]
click at [1403, 697] on link ">" at bounding box center [1408, 700] width 19 height 19
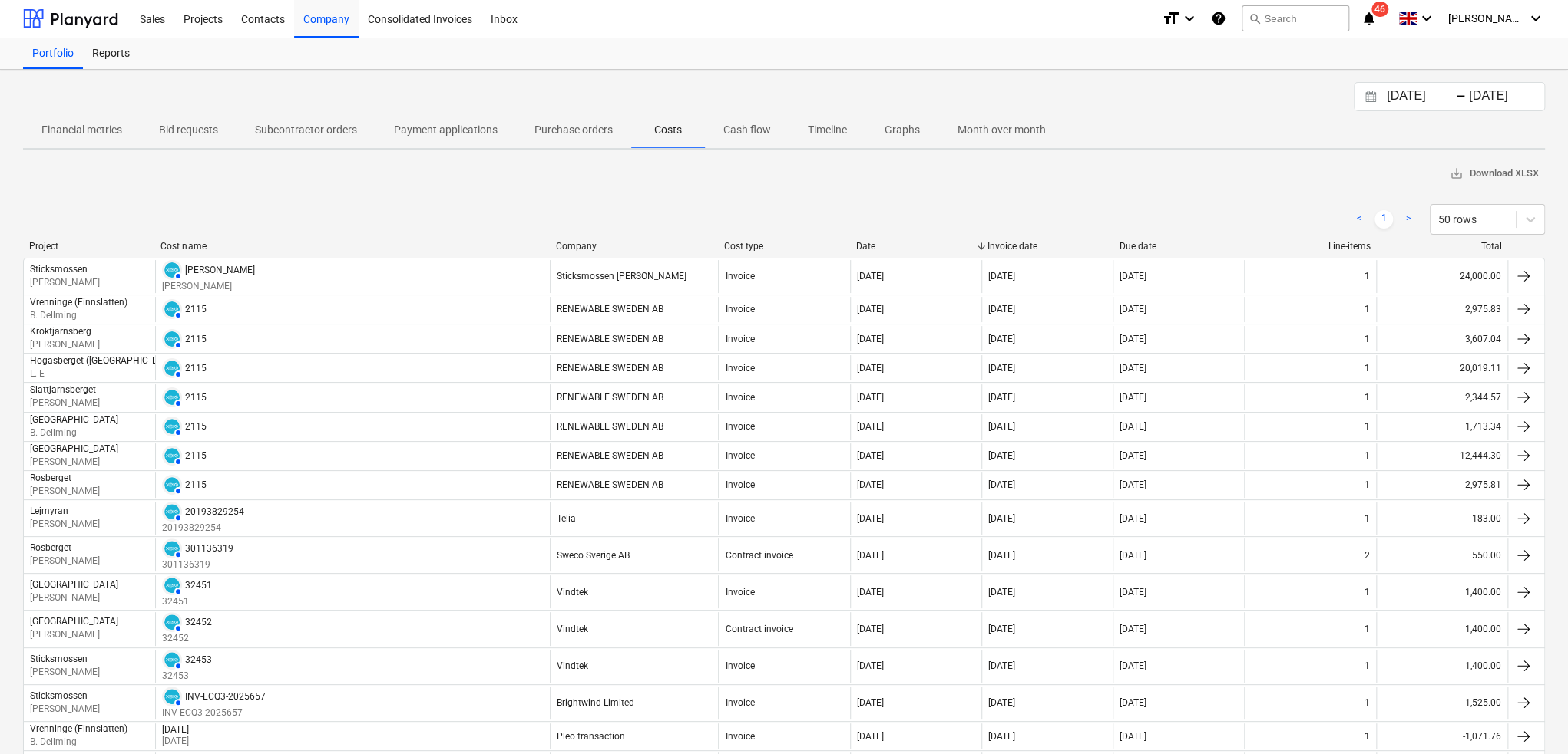
scroll to position [0, 0]
click at [1444, 218] on div at bounding box center [1473, 220] width 70 height 15
click at [1448, 385] on div "100 rows" at bounding box center [1487, 377] width 115 height 24
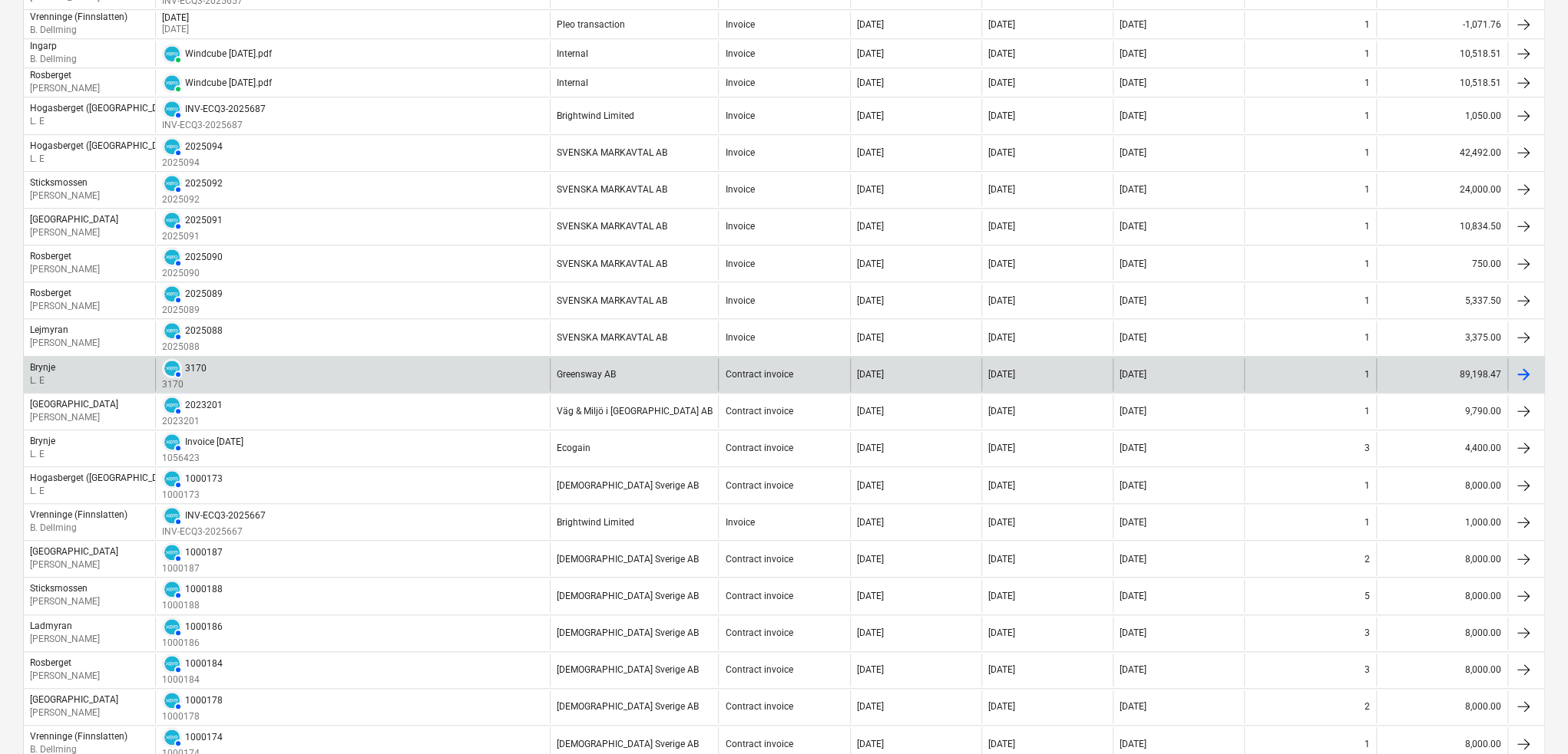
scroll to position [951, 0]
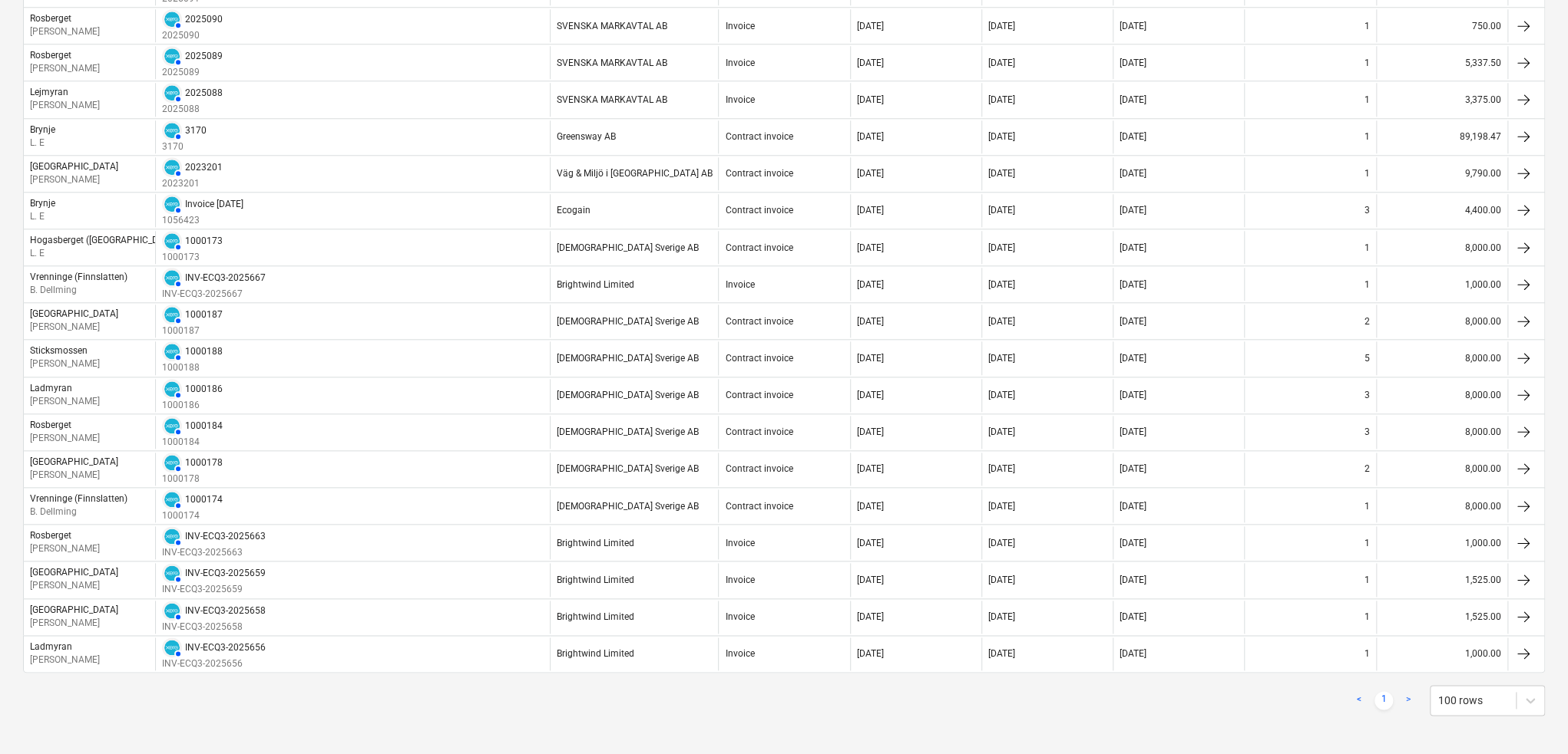
click at [1407, 698] on link ">" at bounding box center [1408, 700] width 19 height 19
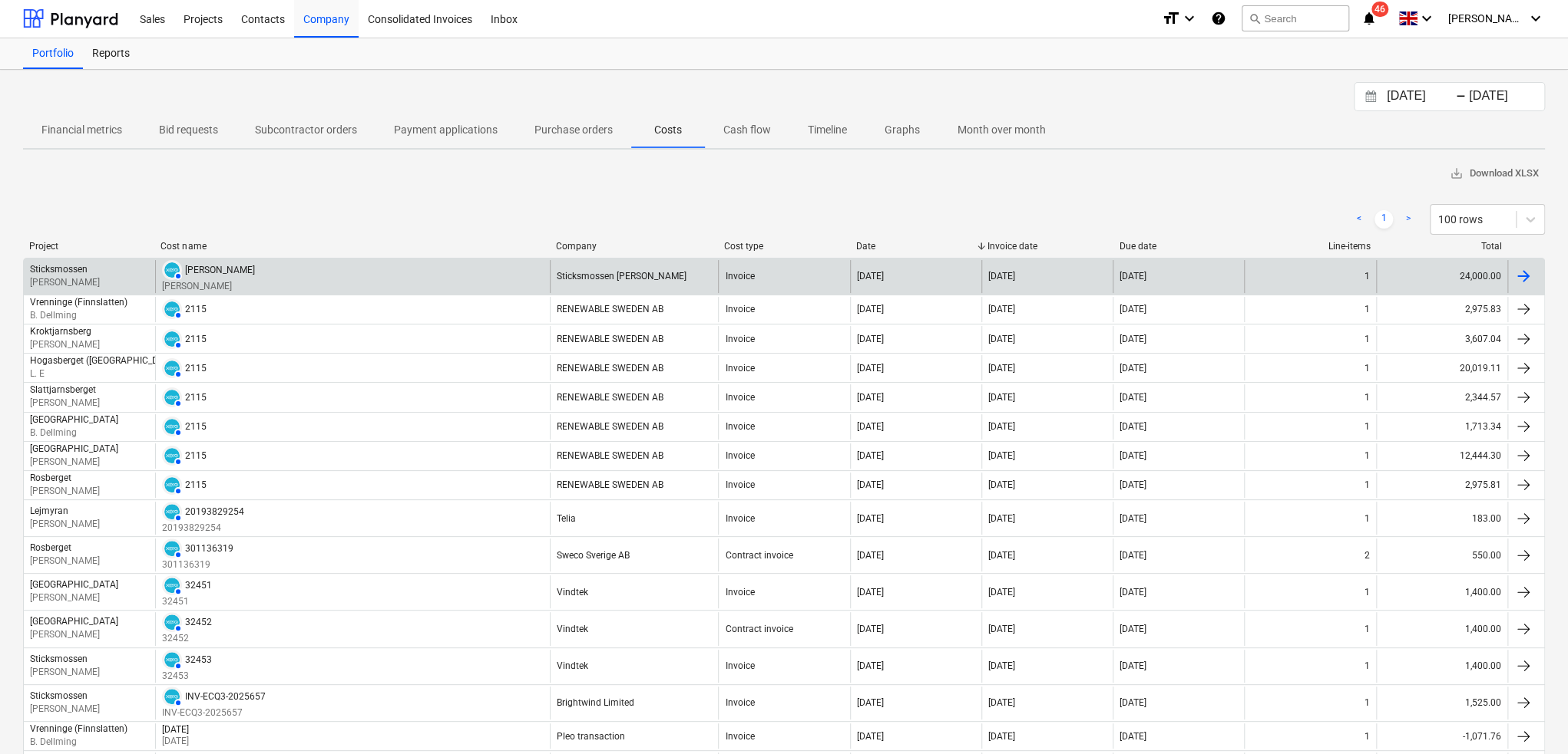
scroll to position [0, 0]
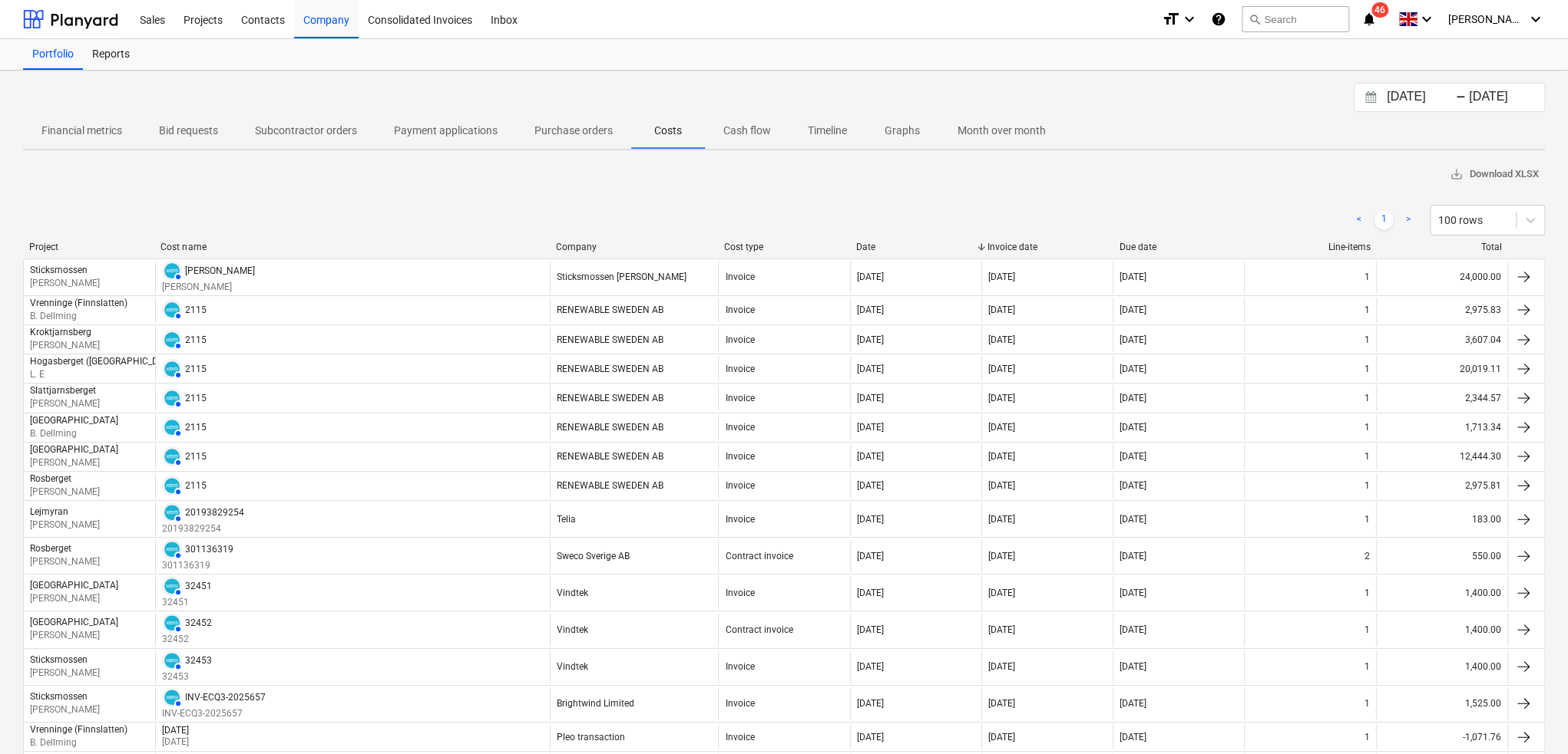
click at [584, 138] on span "Purchase orders" at bounding box center [573, 131] width 115 height 25
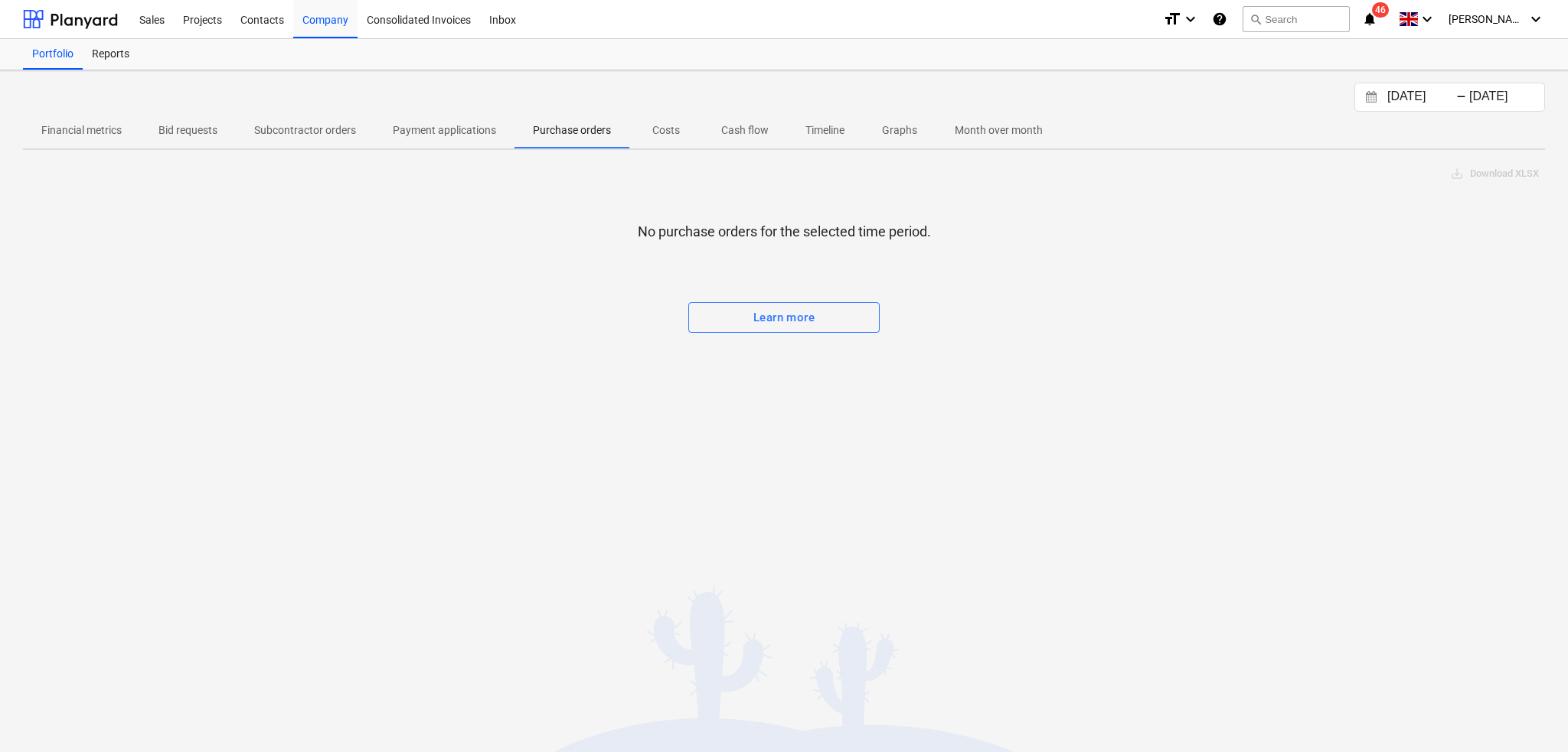
click at [664, 138] on span "Costs" at bounding box center [666, 131] width 73 height 25
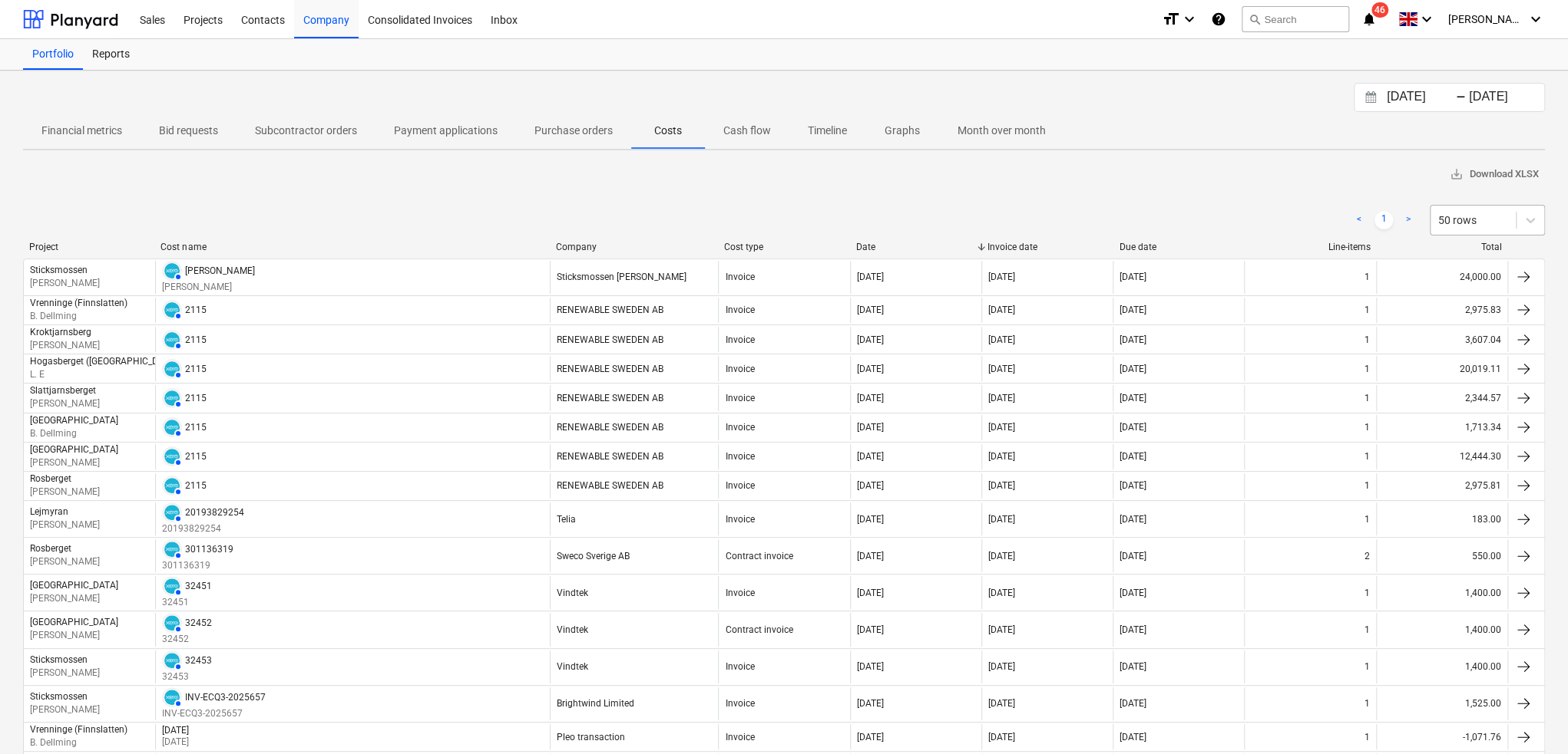
click at [1487, 219] on div at bounding box center [1473, 220] width 70 height 15
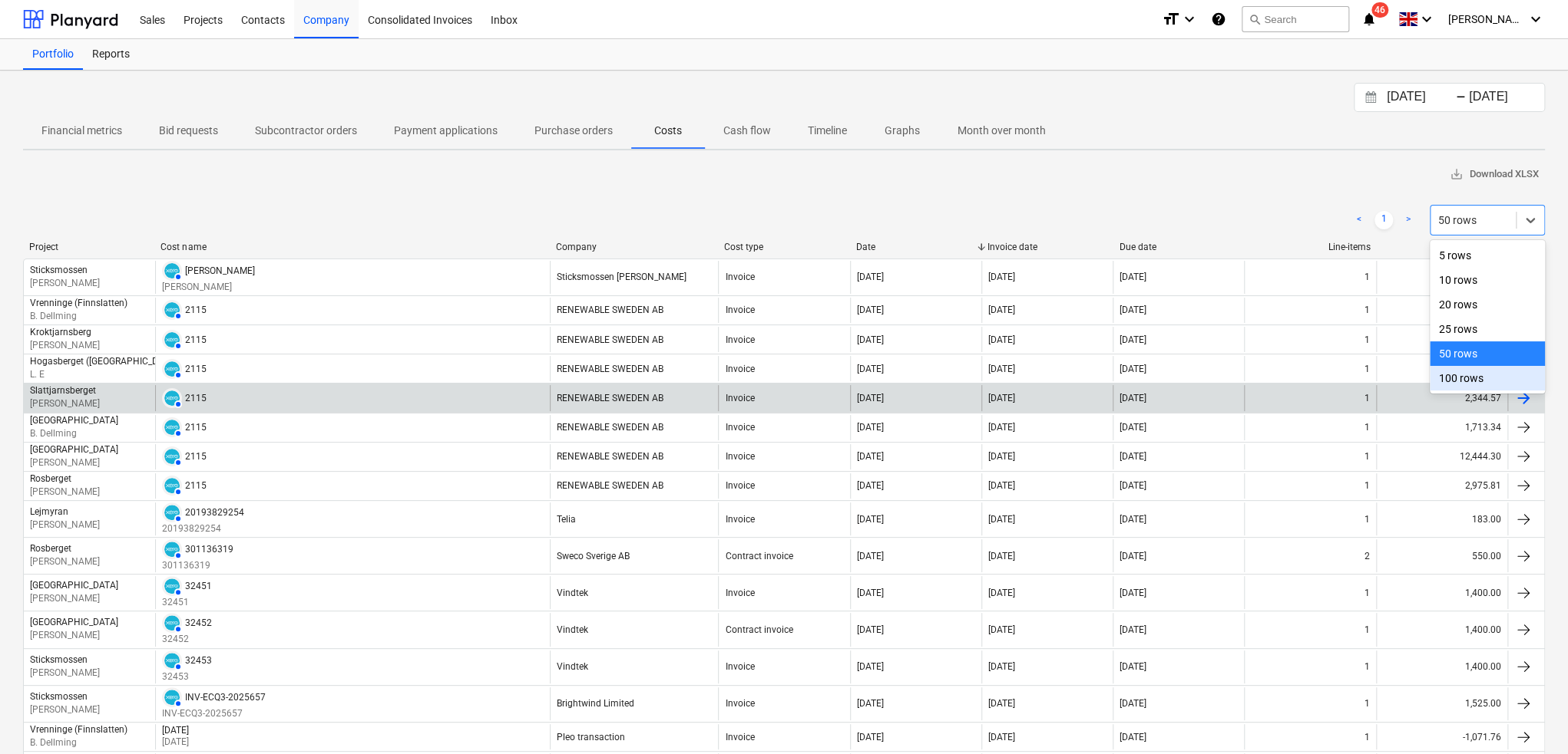
click at [1450, 382] on div "100 rows" at bounding box center [1487, 377] width 115 height 24
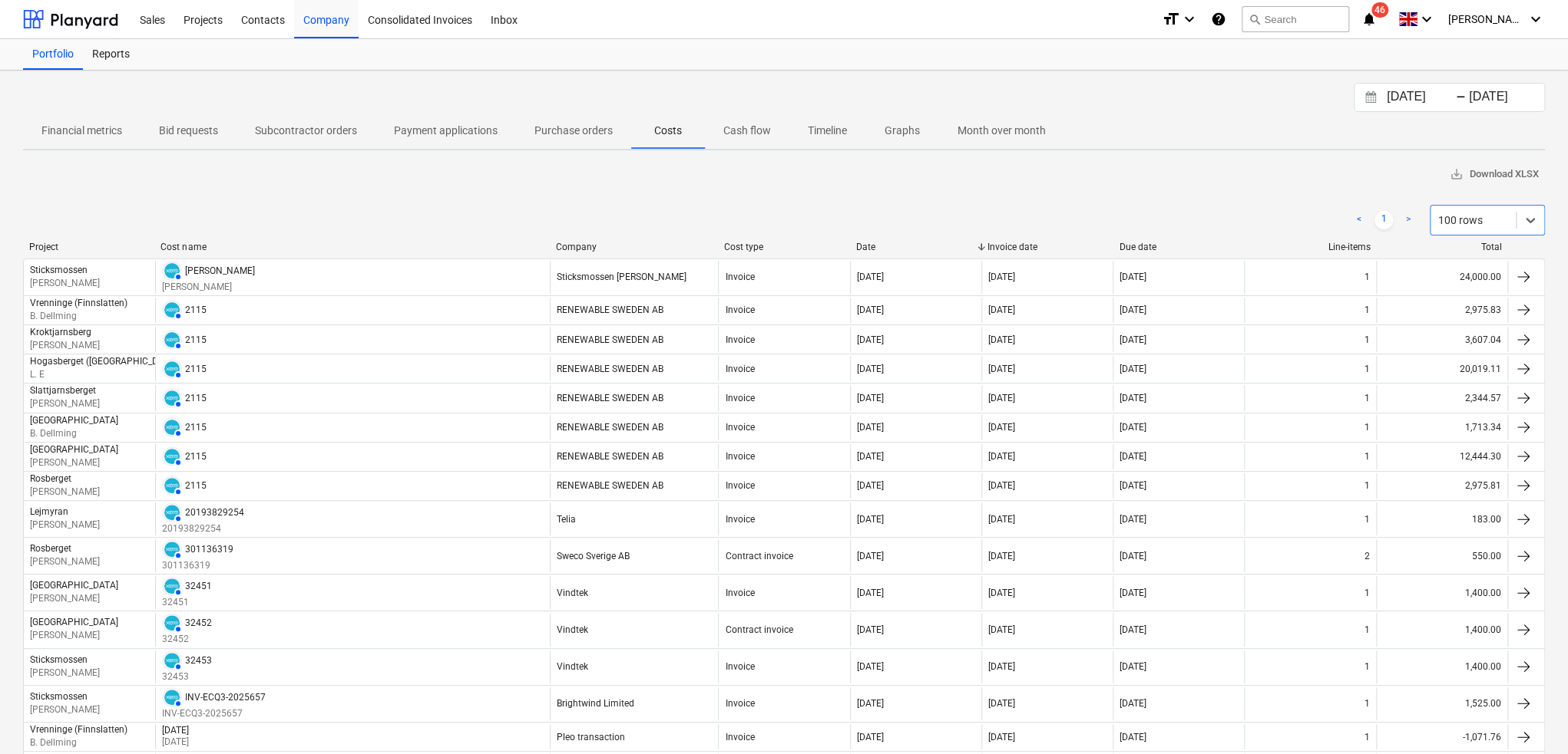
click at [457, 135] on p "Payment applications" at bounding box center [446, 131] width 104 height 16
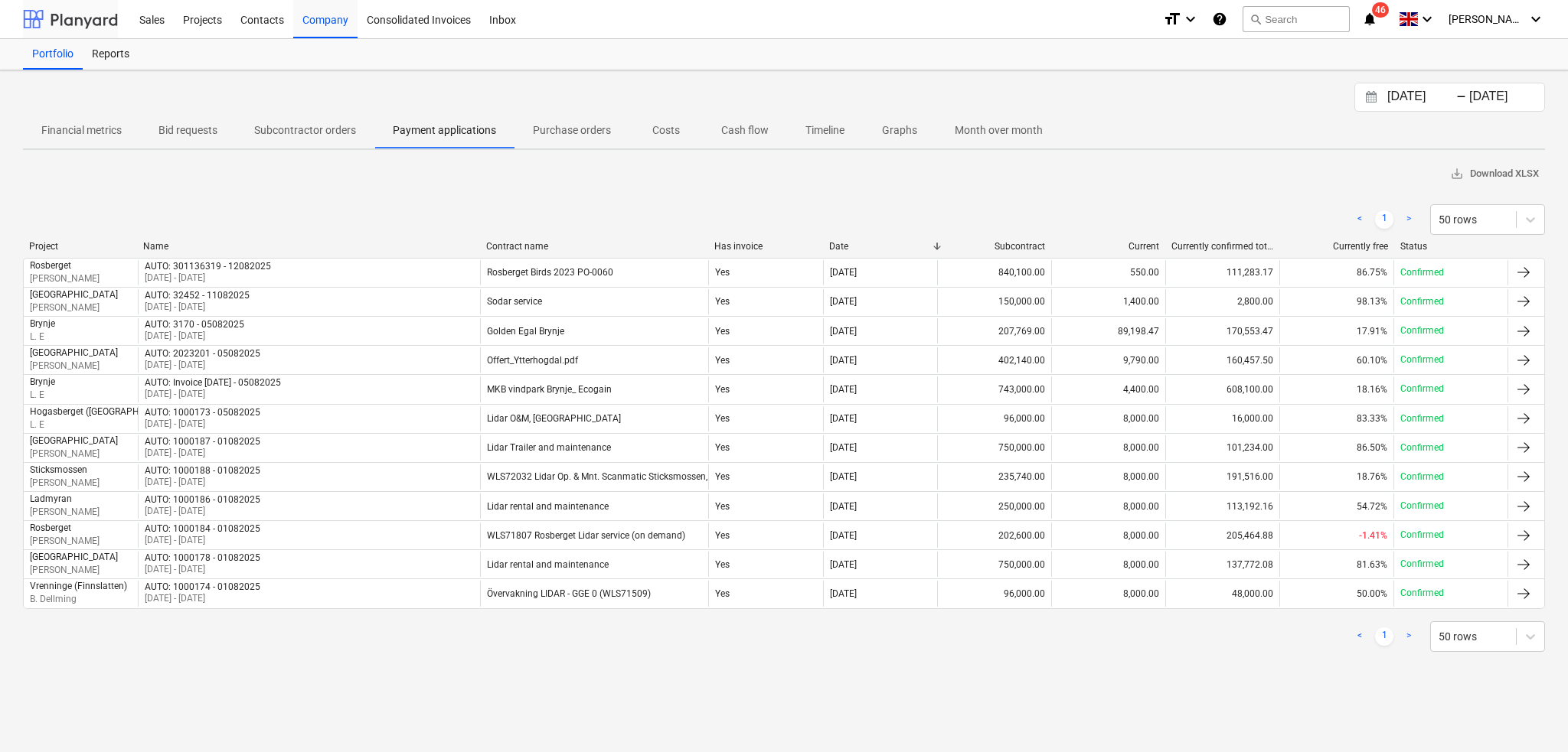
click at [94, 23] on div at bounding box center [71, 19] width 95 height 38
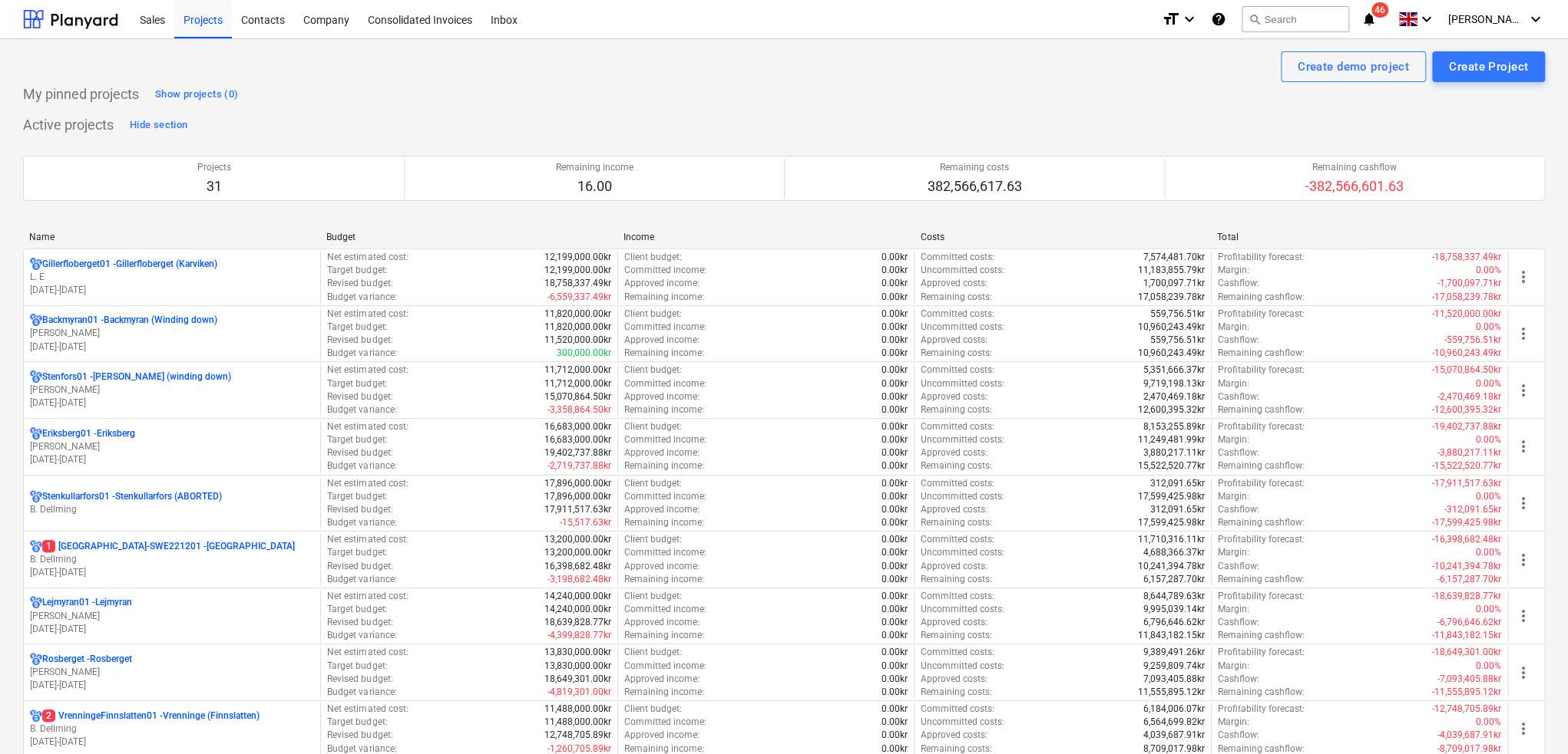
click at [532, 97] on div "My pinned projects Show projects (0)" at bounding box center [784, 94] width 1522 height 24
click at [501, 94] on div "My pinned projects Show projects (0)" at bounding box center [784, 94] width 1522 height 24
click at [466, 89] on div "My pinned projects Show projects (0)" at bounding box center [784, 94] width 1522 height 24
